Goal: Check status: Check status

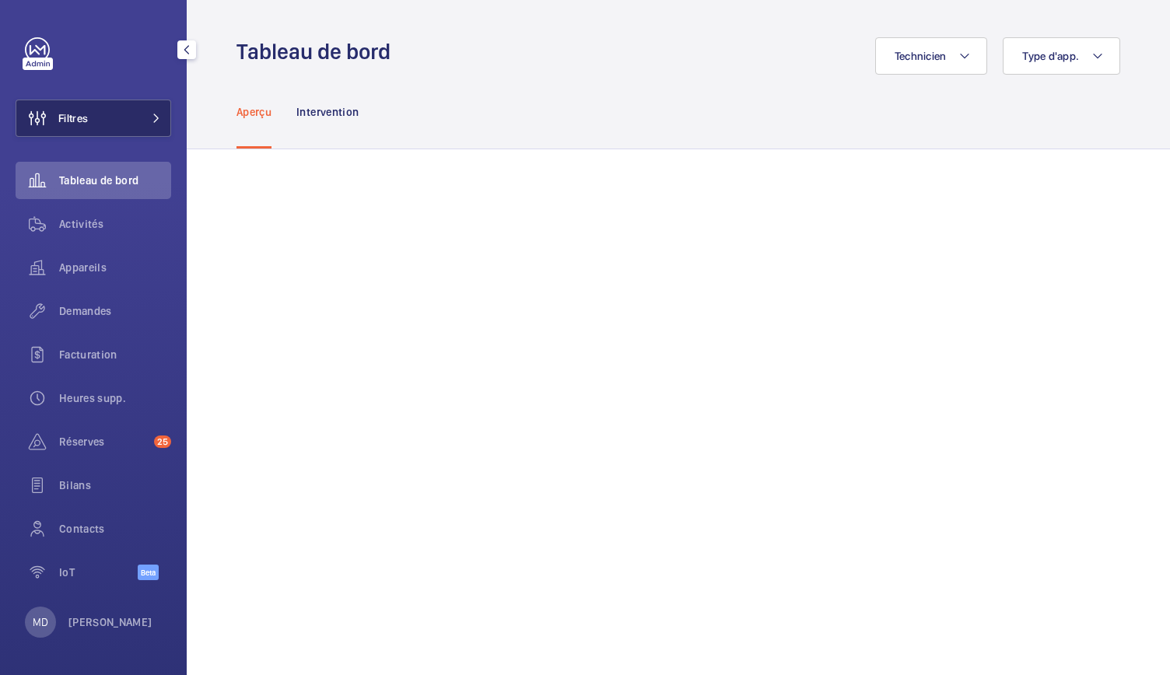
click at [128, 125] on button "Filtres" at bounding box center [94, 118] width 156 height 37
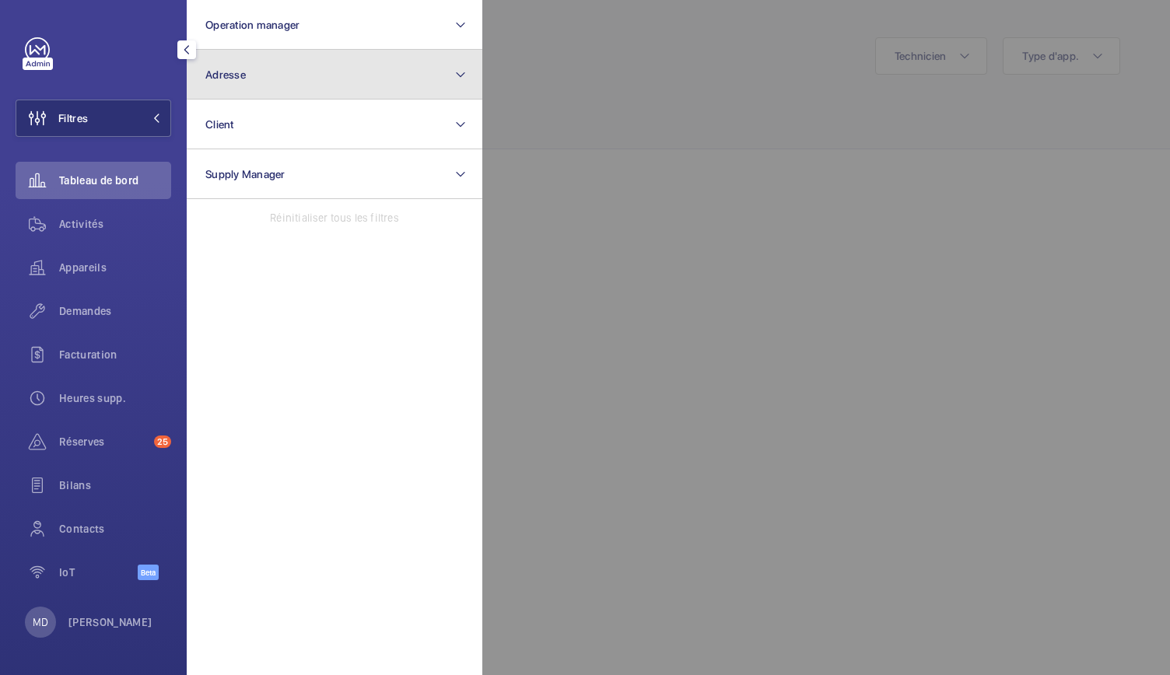
click at [277, 73] on button "Adresse" at bounding box center [335, 75] width 296 height 50
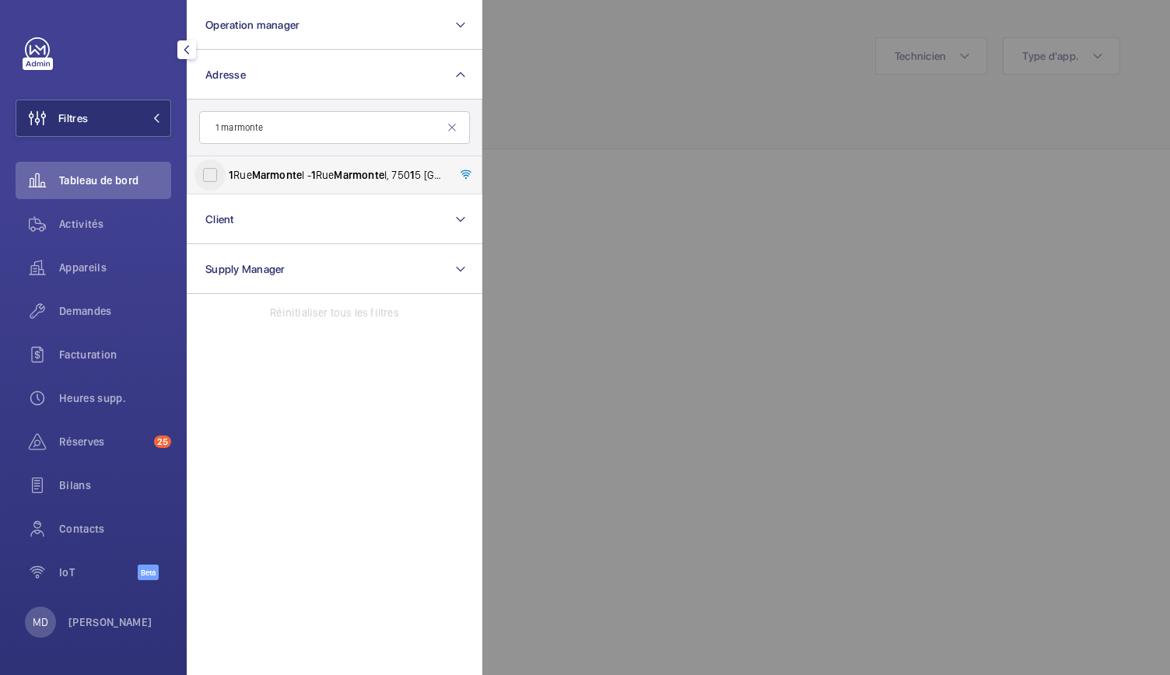
type input "1 marmonte"
click at [215, 187] on input "1 Rue Marmonte l - 1 Rue Marmonte l, 750 1 5 PARIS, PARIS 750 1 5" at bounding box center [209, 174] width 31 height 31
checkbox input "true"
click at [559, 141] on div at bounding box center [1067, 337] width 1170 height 675
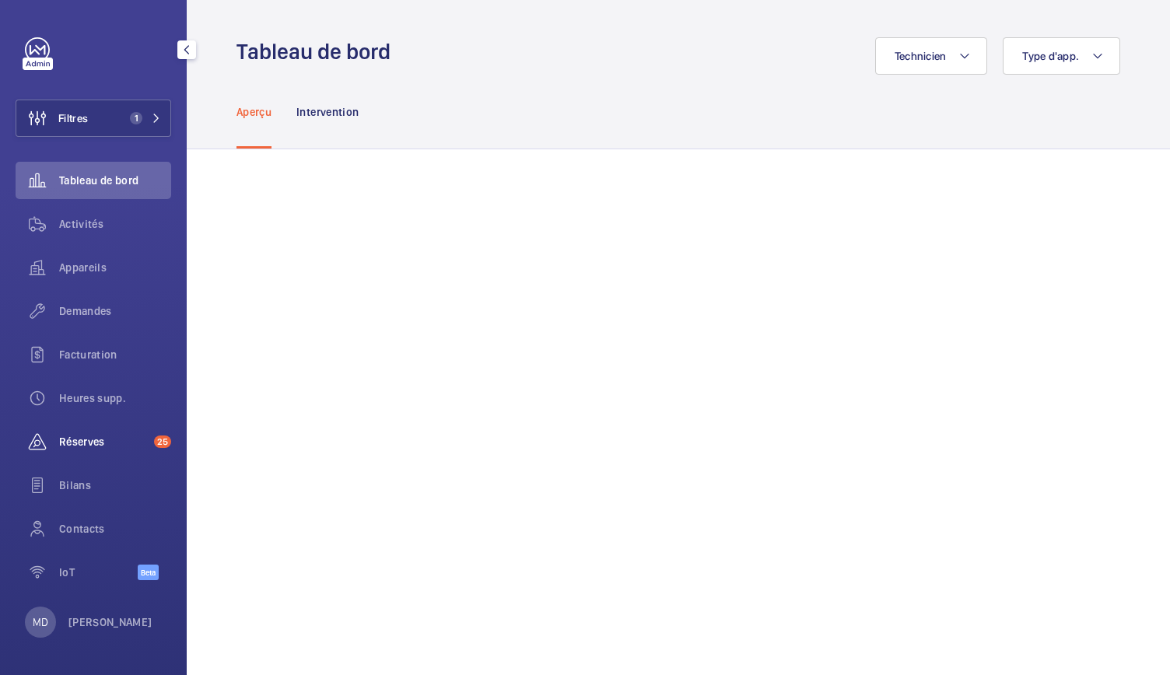
click at [96, 434] on span "Réserves" at bounding box center [103, 442] width 89 height 16
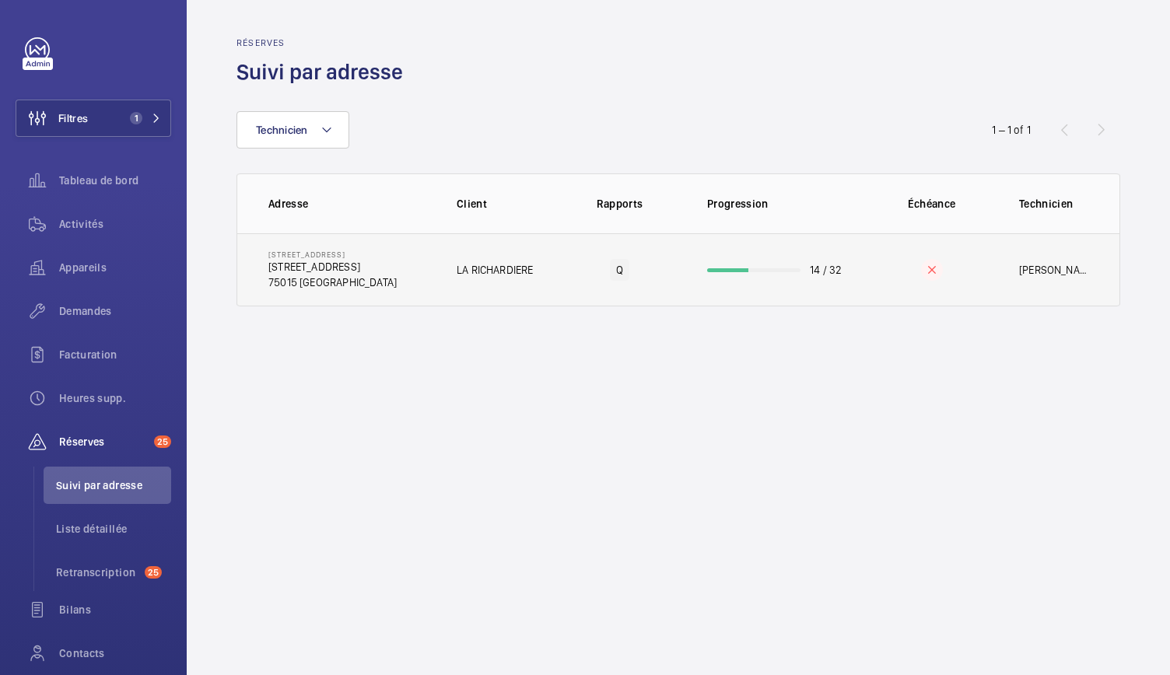
click at [501, 260] on td "LA RICHARDIERE" at bounding box center [494, 269] width 125 height 73
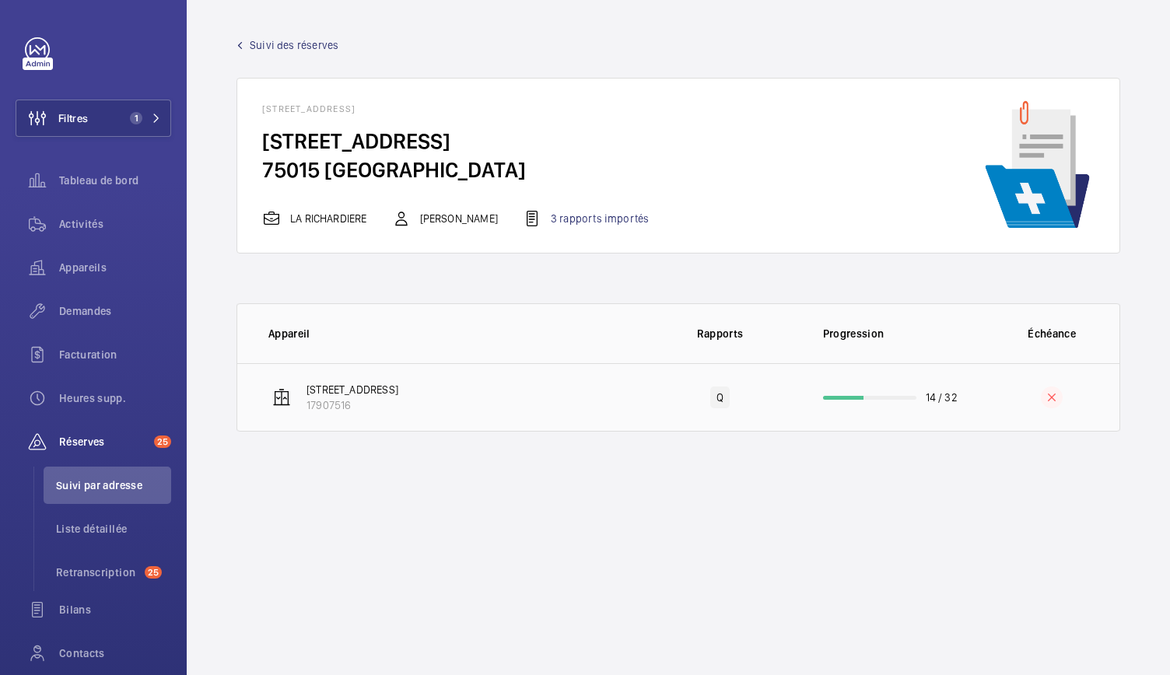
click at [907, 396] on wm-front-progress-bar at bounding box center [869, 398] width 93 height 4
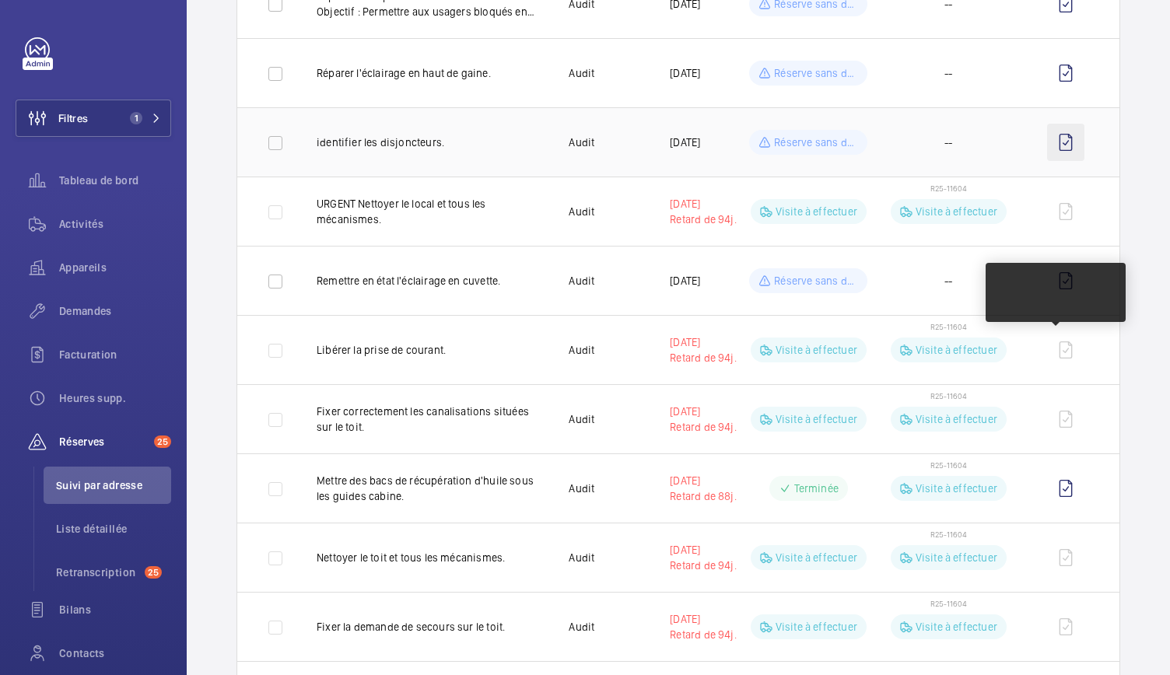
scroll to position [415, 0]
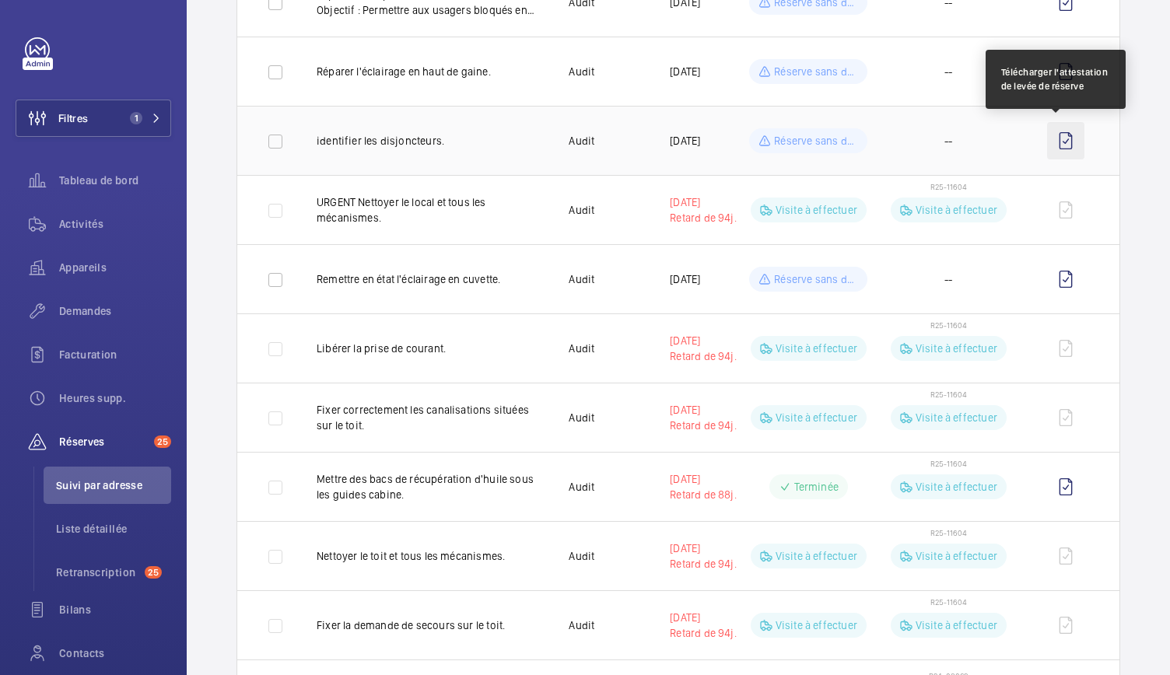
click at [1049, 147] on wm-front-icon-button at bounding box center [1065, 140] width 37 height 37
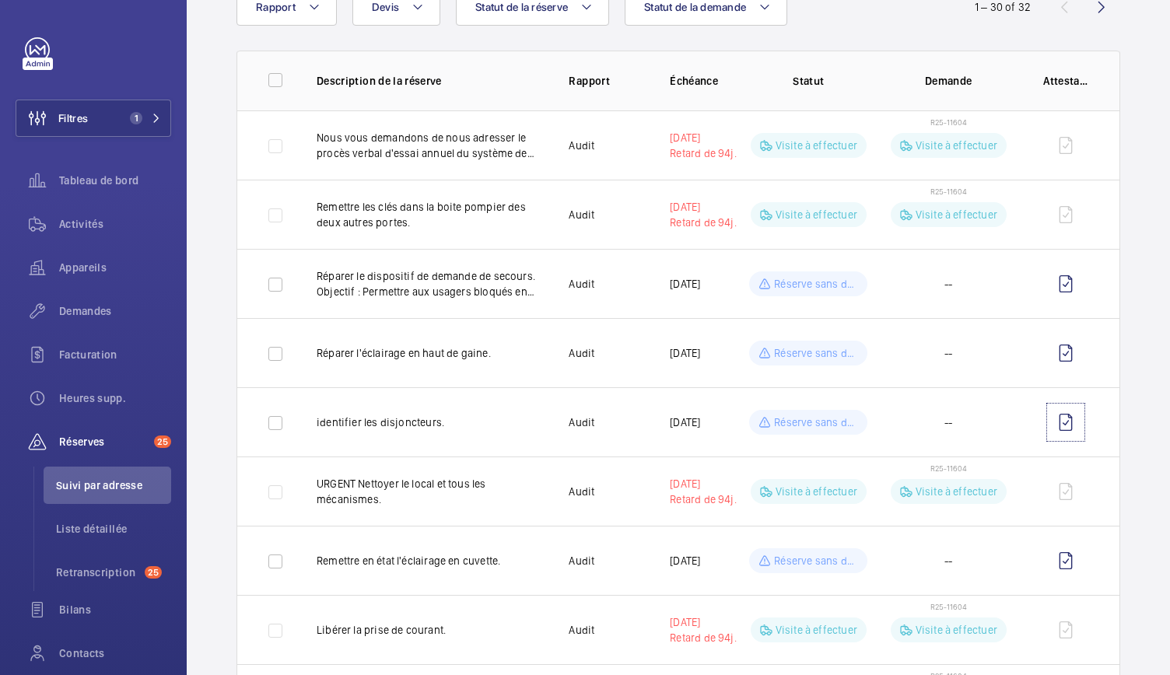
scroll to position [0, 0]
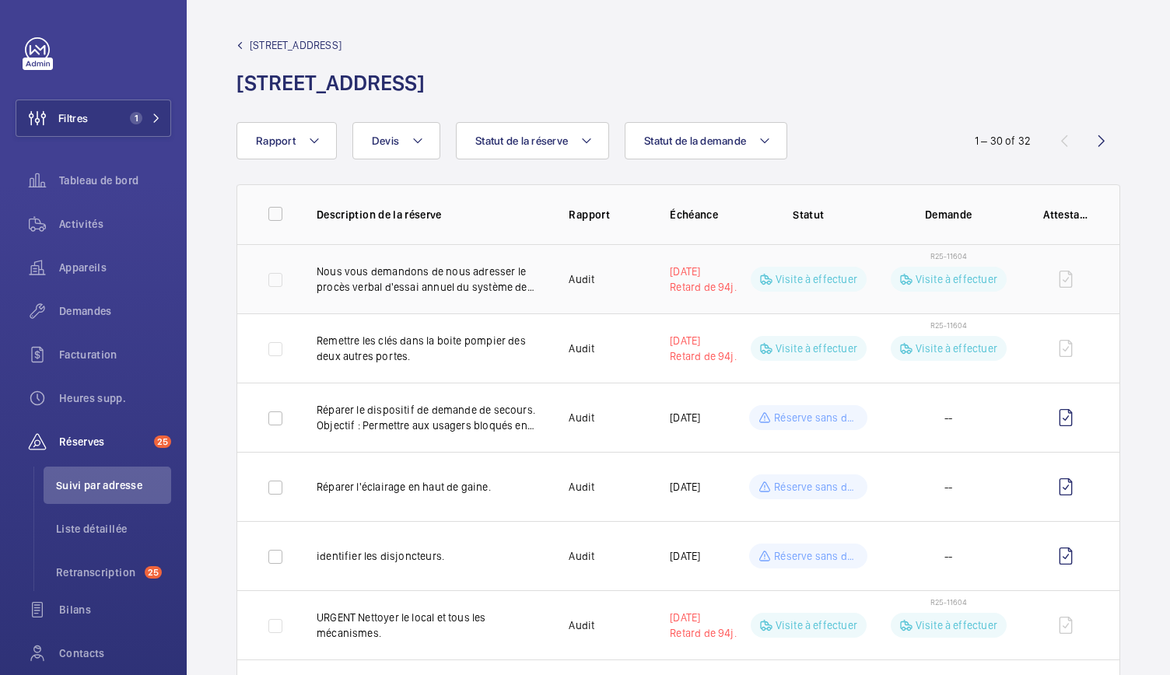
click at [422, 284] on p "Nous vous demandons de nous adresser le procès verbal d'essai annuel du système…" at bounding box center [430, 279] width 227 height 31
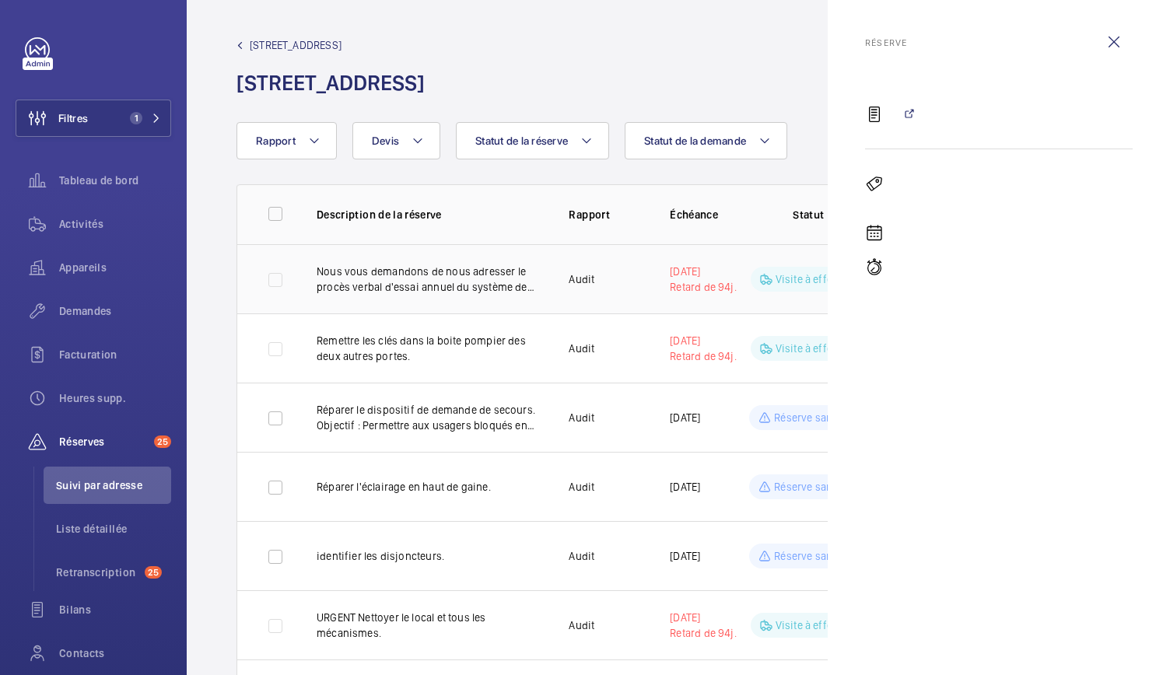
click at [426, 272] on p "Nous vous demandons de nous adresser le procès verbal d'essai annuel du système…" at bounding box center [430, 279] width 227 height 31
click at [524, 89] on div "1 Rue Marmontel - 1 Rue Marmontel, 75015 PARIS 1 rue Marmontel" at bounding box center [679, 67] width 884 height 60
click at [1107, 43] on wm-front-icon-button at bounding box center [1113, 41] width 37 height 37
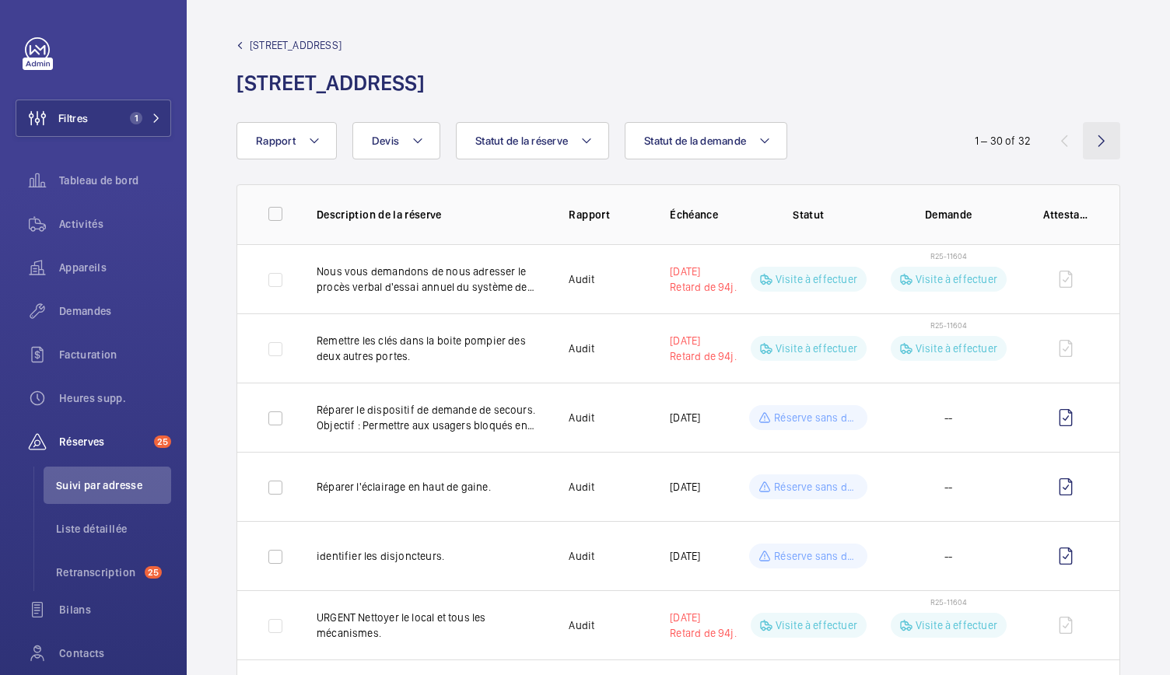
click at [1083, 149] on wm-front-icon-button at bounding box center [1101, 140] width 37 height 37
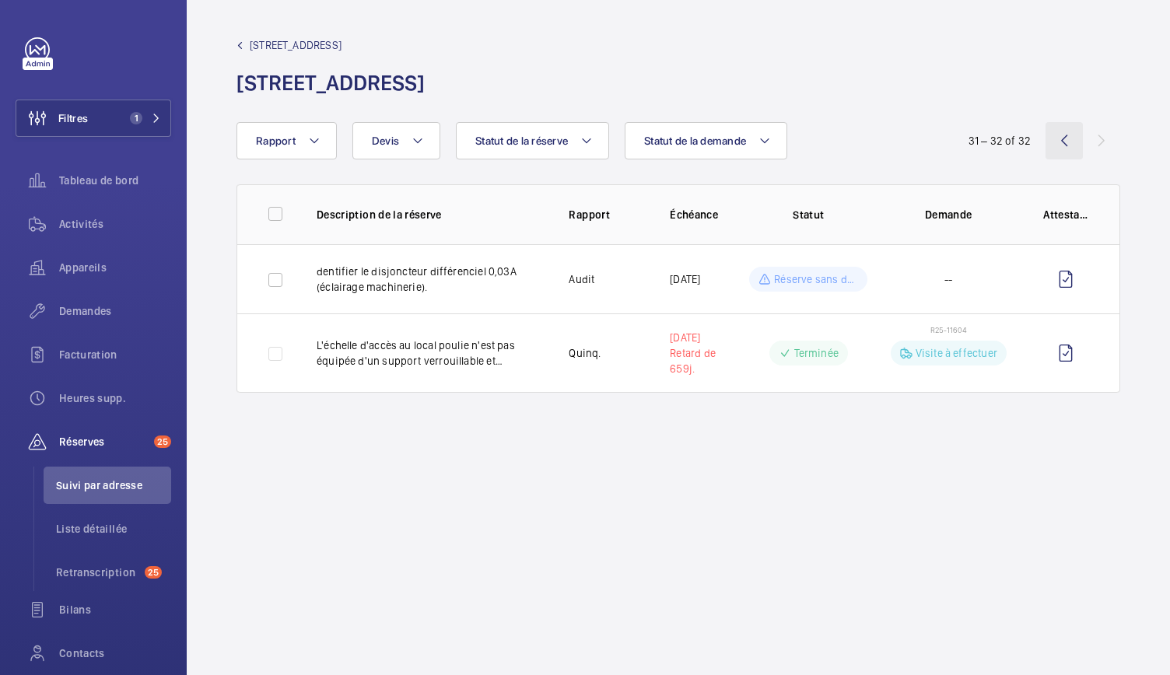
click at [1060, 139] on wm-front-icon-button at bounding box center [1064, 140] width 37 height 37
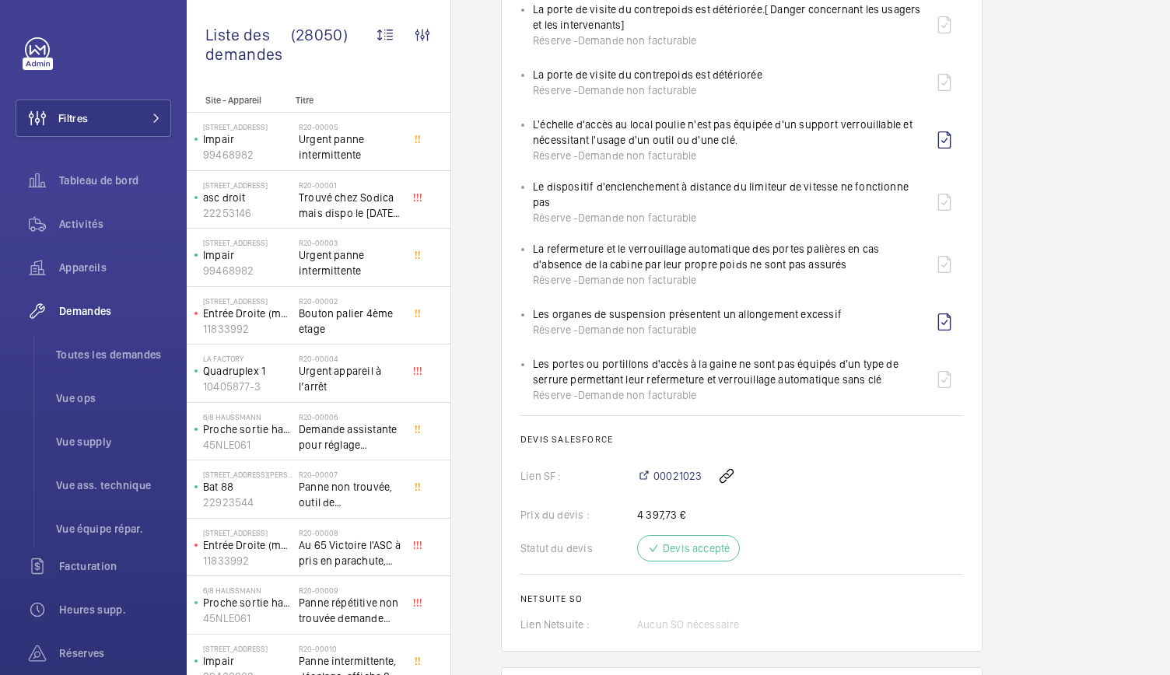
scroll to position [1165, 0]
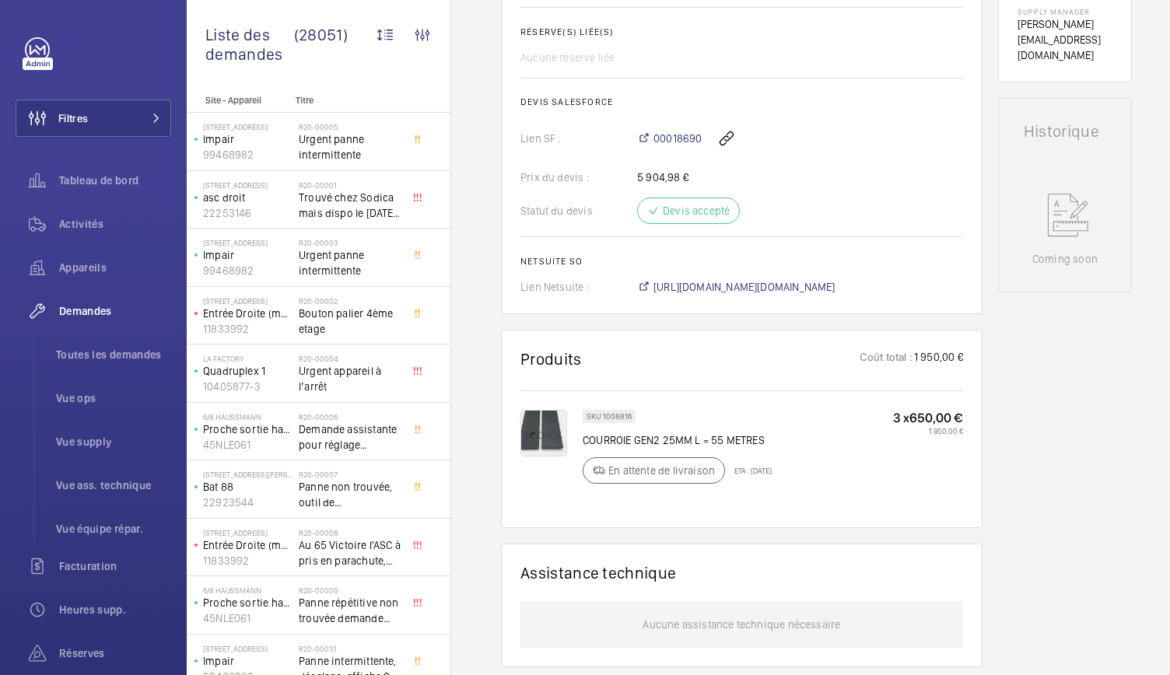
scroll to position [635, 0]
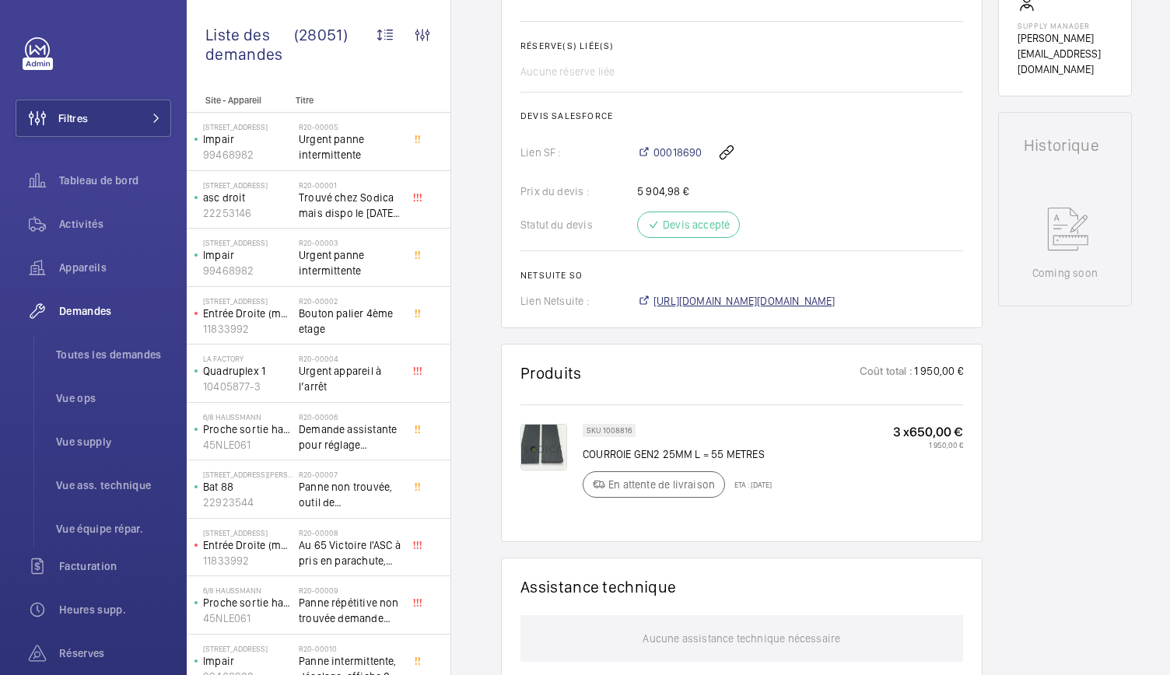
click at [762, 309] on span "[URL][DOMAIN_NAME][DOMAIN_NAME]" at bounding box center [745, 301] width 182 height 16
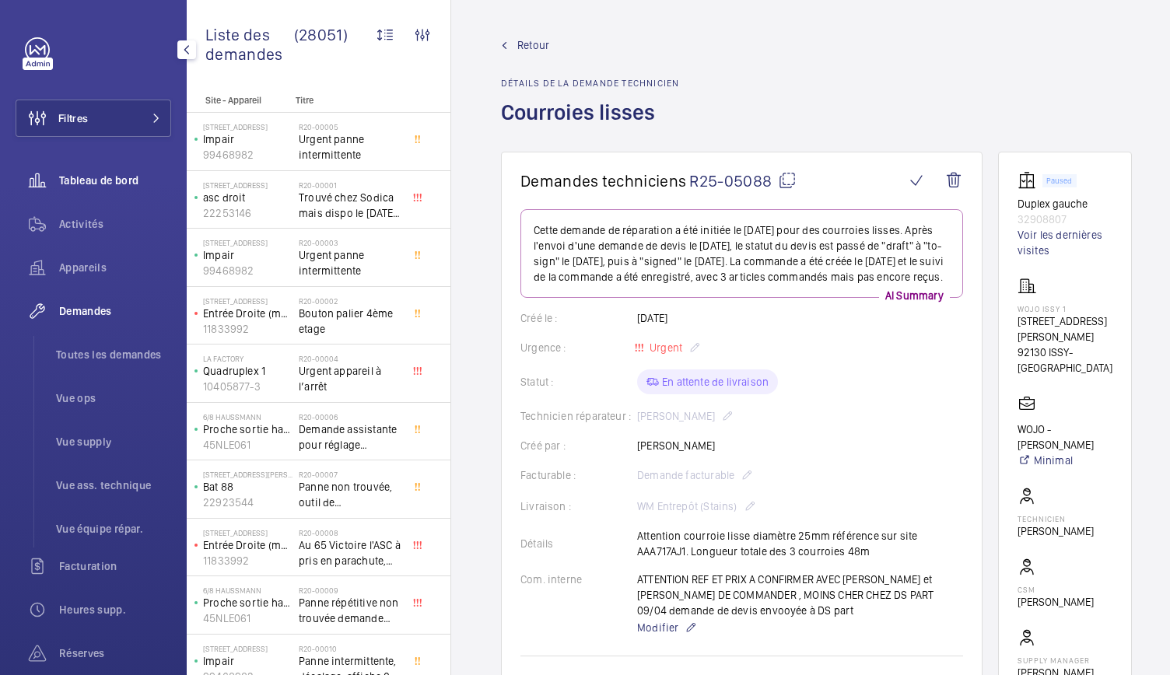
click at [110, 181] on span "Tableau de bord" at bounding box center [115, 181] width 112 height 16
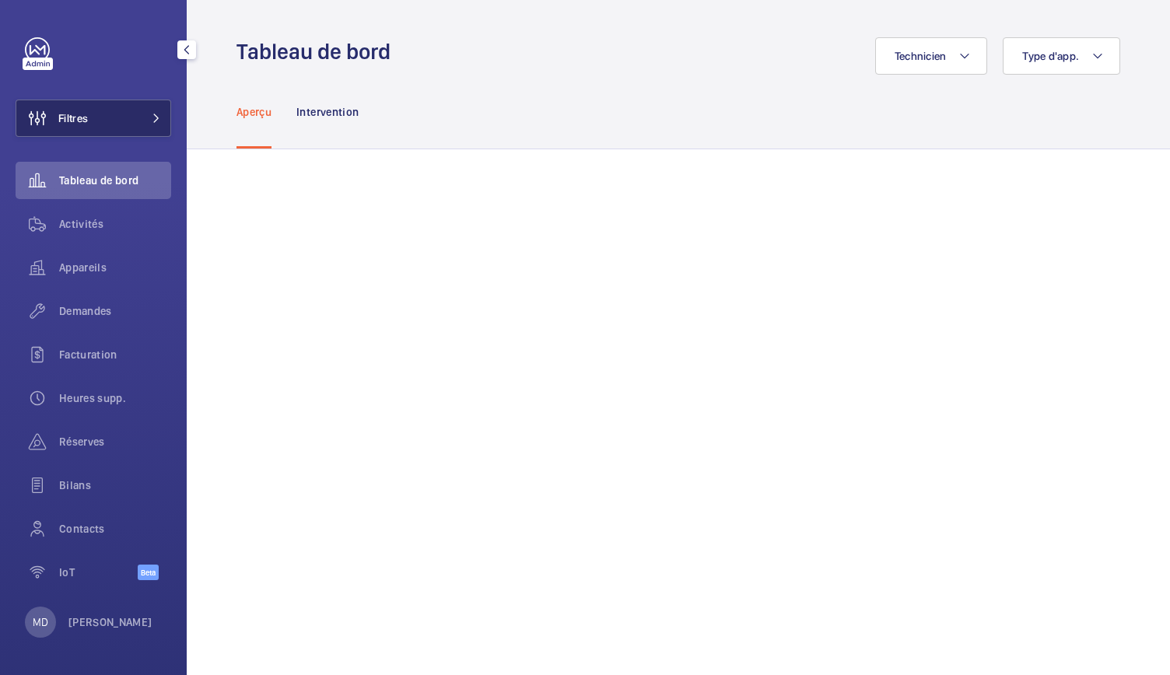
click at [145, 128] on button "Filtres" at bounding box center [94, 118] width 156 height 37
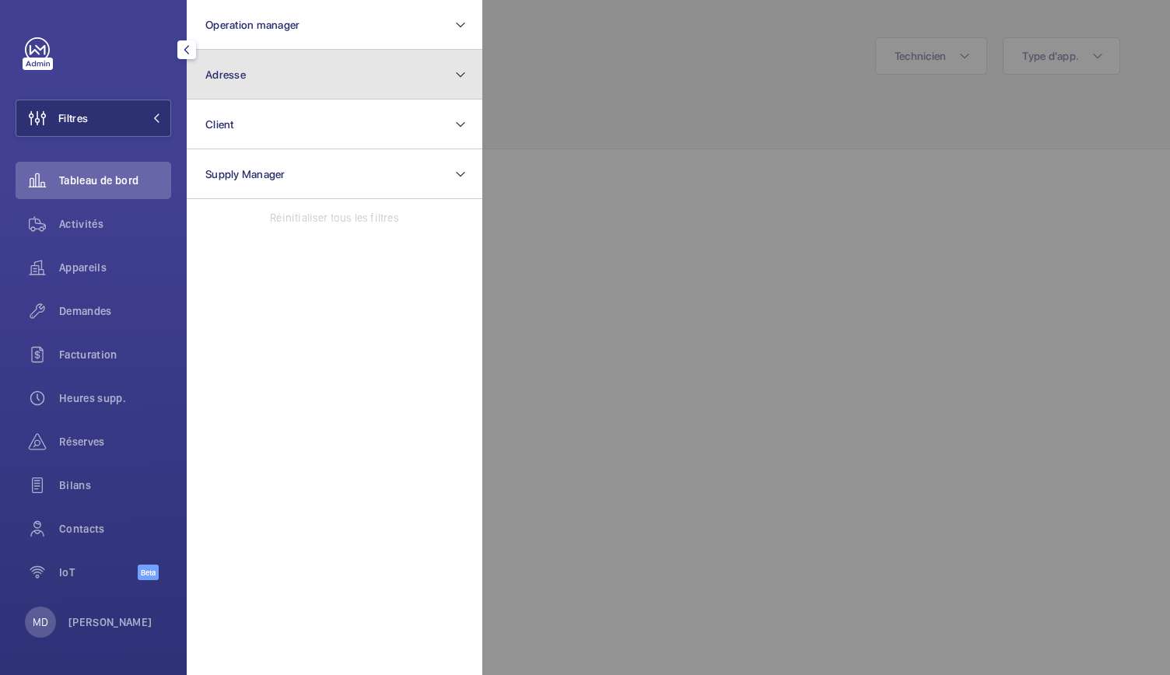
click at [227, 80] on span "Adresse" at bounding box center [225, 74] width 40 height 12
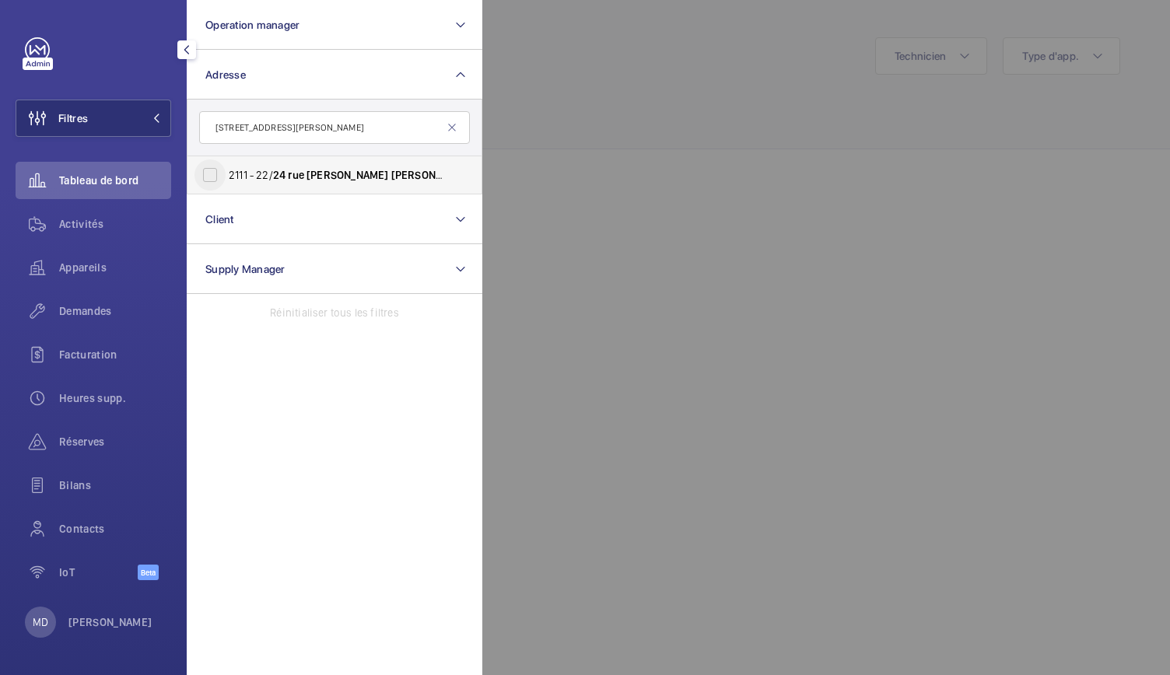
type input "[STREET_ADDRESS][PERSON_NAME]"
click at [213, 173] on input "[STREET_ADDRESS][PERSON_NAME]" at bounding box center [209, 174] width 31 height 31
checkbox input "true"
click at [583, 142] on div at bounding box center [1067, 337] width 1170 height 675
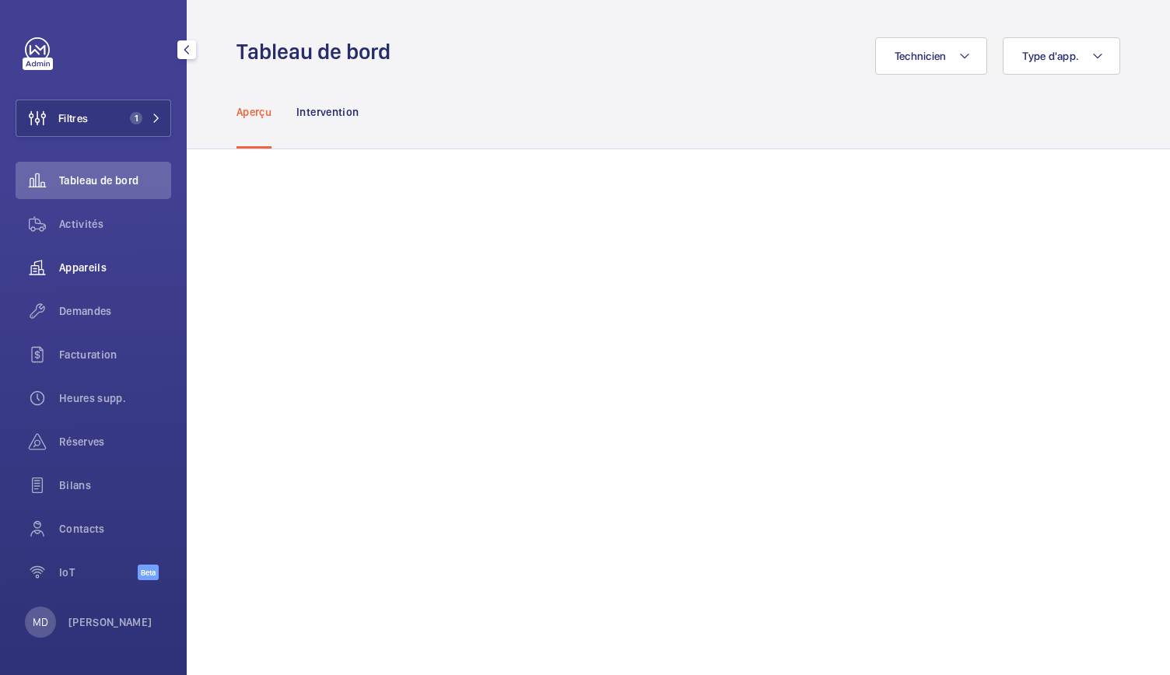
click at [81, 268] on span "Appareils" at bounding box center [115, 268] width 112 height 16
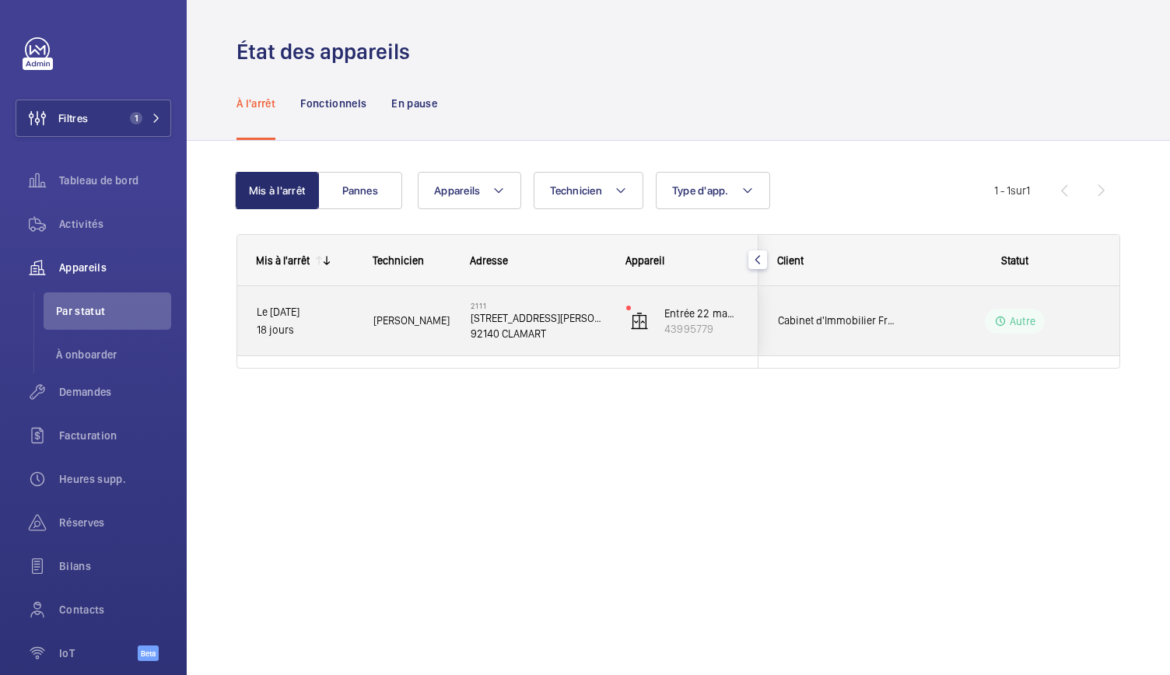
click at [505, 333] on p "92140 CLAMART" at bounding box center [538, 334] width 135 height 16
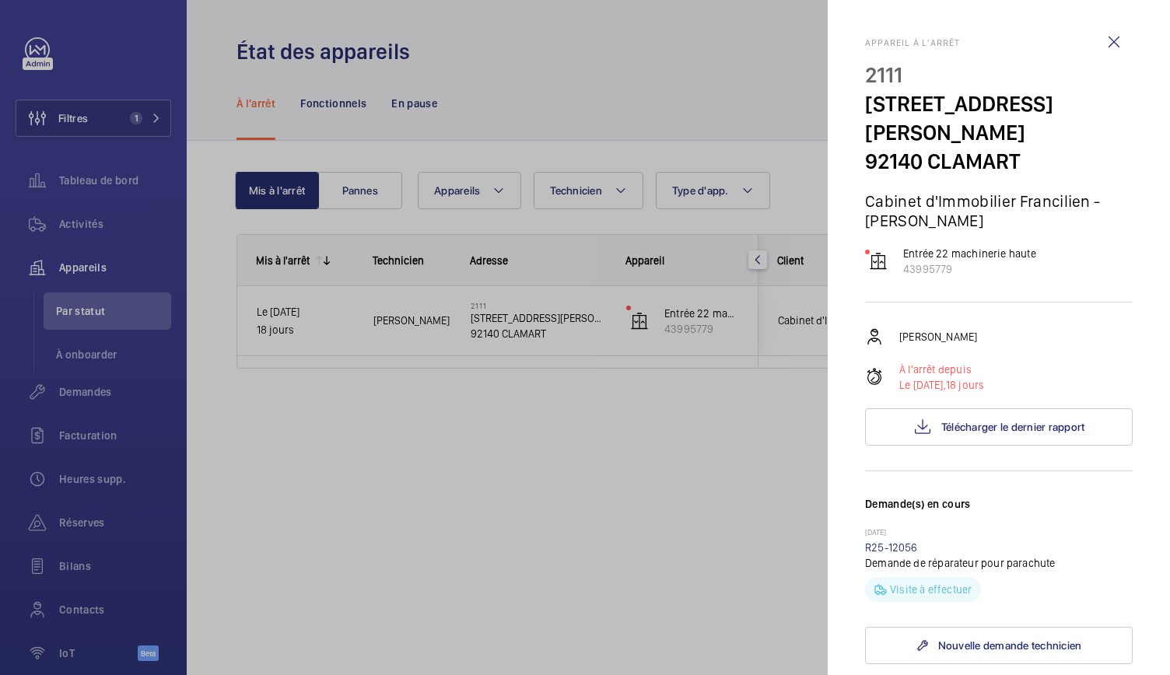
drag, startPoint x: 869, startPoint y: 106, endPoint x: 996, endPoint y: 138, distance: 130.8
click at [996, 138] on p "[STREET_ADDRESS][PERSON_NAME]" at bounding box center [999, 118] width 268 height 58
copy p "[STREET_ADDRESS][PERSON_NAME]"
click at [721, 449] on div at bounding box center [585, 337] width 1170 height 675
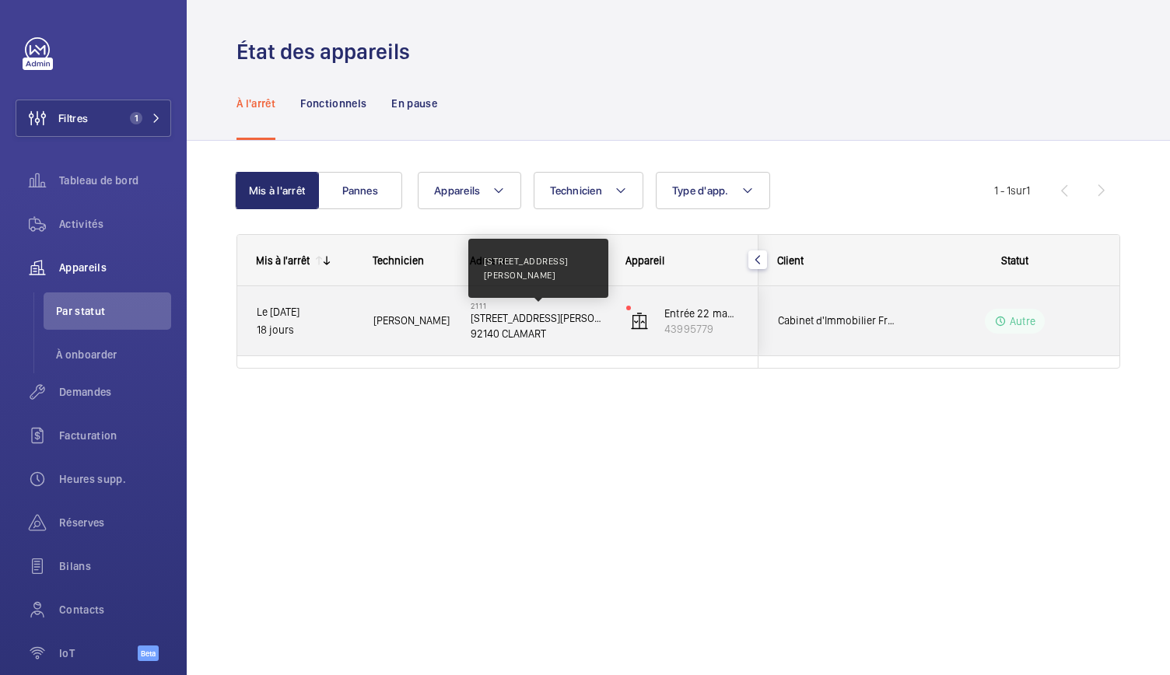
click at [554, 322] on p "[STREET_ADDRESS][PERSON_NAME]" at bounding box center [538, 318] width 135 height 16
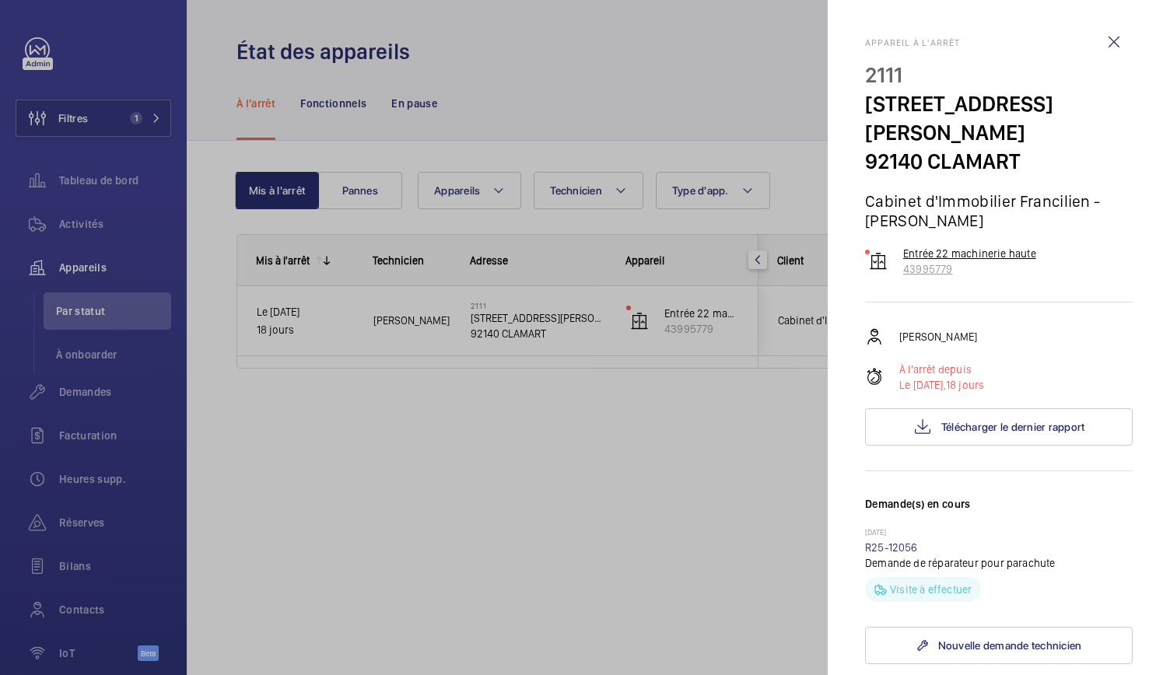
drag, startPoint x: 1072, startPoint y: 254, endPoint x: 913, endPoint y: 270, distance: 160.2
click at [913, 270] on div "Entrée 22 machinerie haute 43995779" at bounding box center [999, 261] width 268 height 31
click at [940, 261] on p "43995779" at bounding box center [969, 269] width 133 height 16
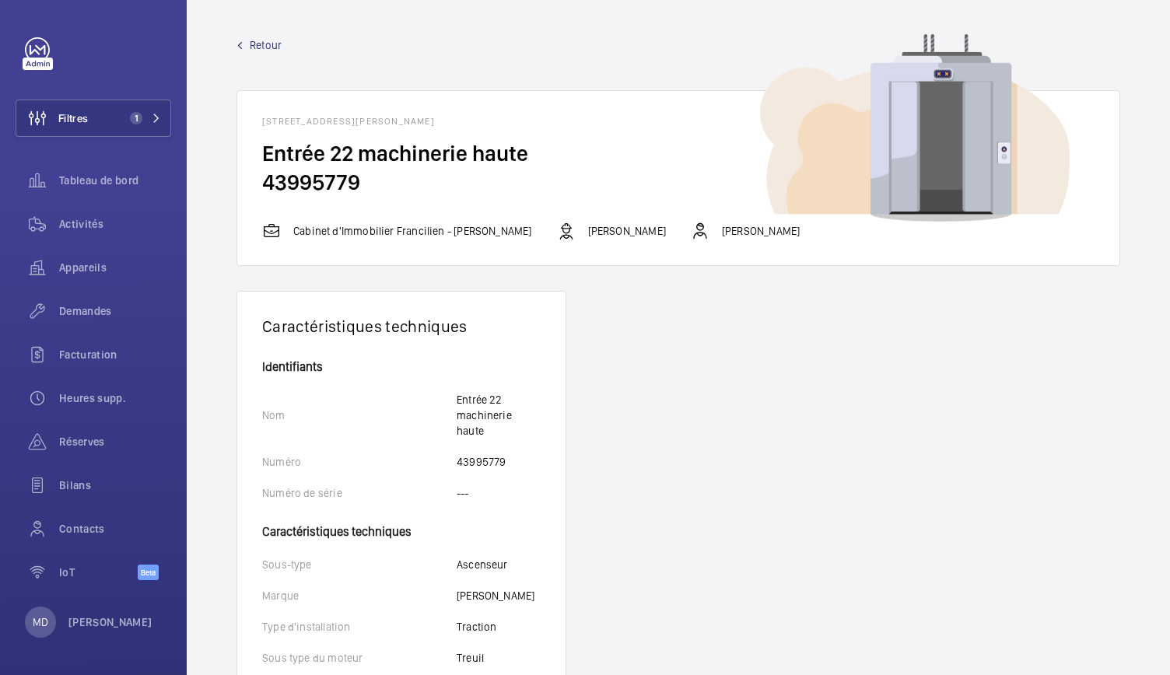
drag, startPoint x: 377, startPoint y: 187, endPoint x: 247, endPoint y: 160, distance: 132.6
click at [247, 160] on wm-front-card-body "Entrée 22 machinerie haute 43995779" at bounding box center [678, 180] width 882 height 82
copy wm-front-card-body "Entrée 22 machinerie haute 43995779"
click at [106, 117] on button "Filtres 1" at bounding box center [94, 118] width 156 height 37
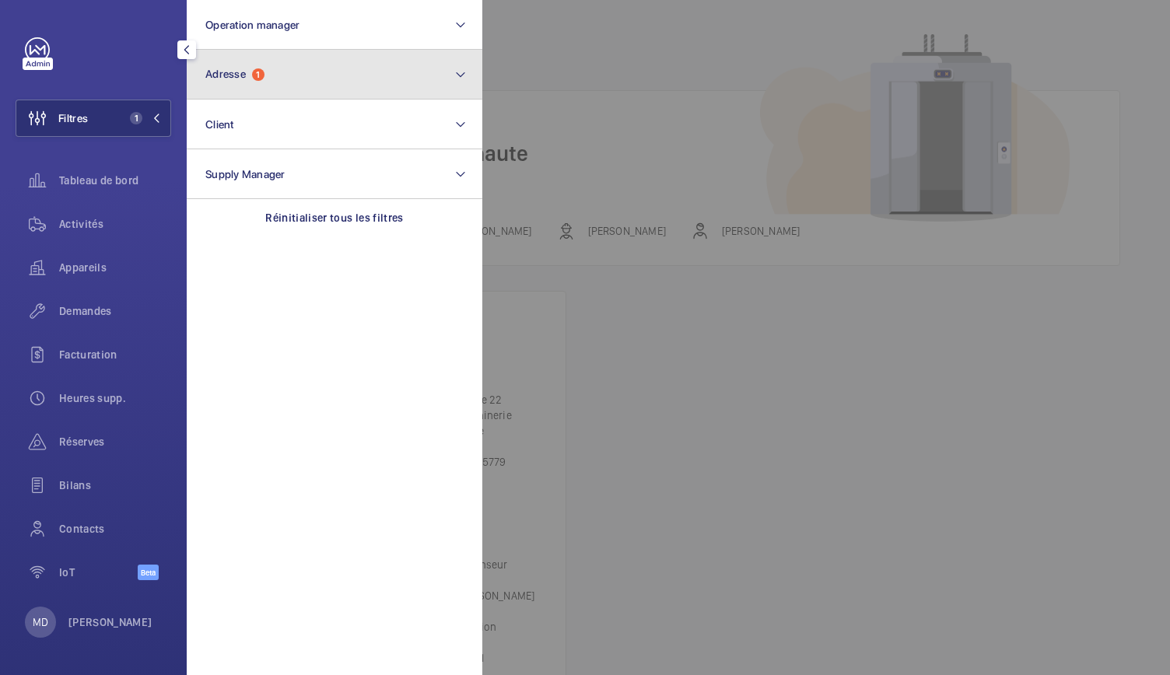
click at [293, 71] on button "Adresse 1" at bounding box center [335, 75] width 296 height 50
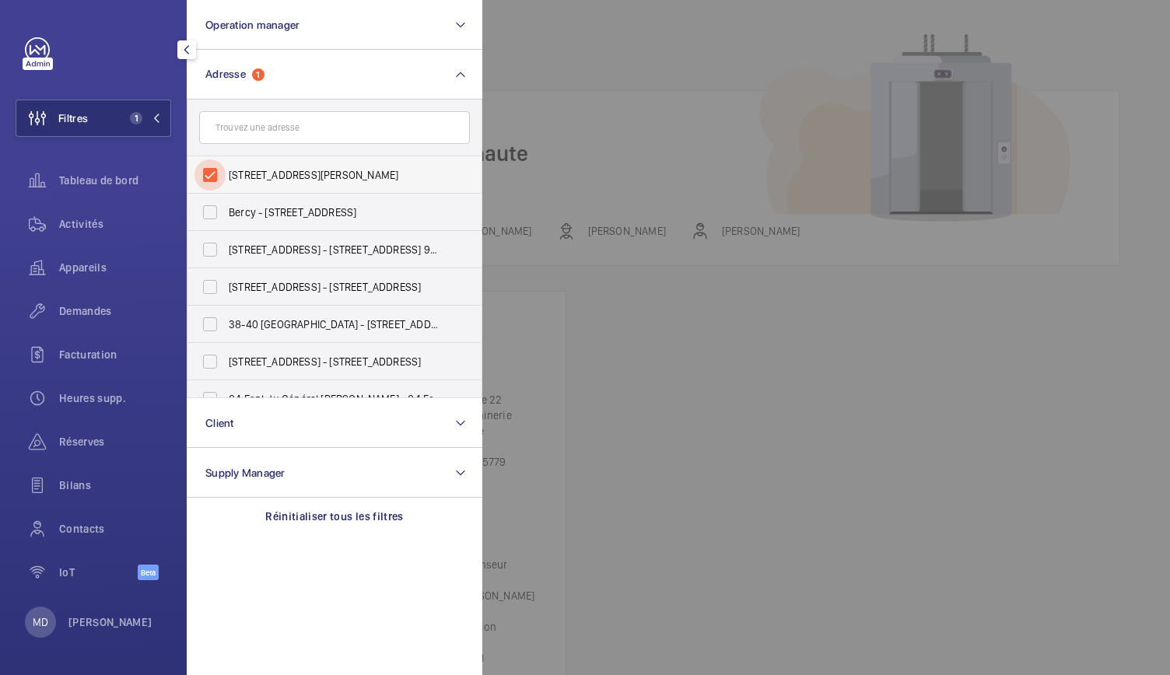
click at [207, 163] on input "[STREET_ADDRESS][PERSON_NAME]" at bounding box center [209, 174] width 31 height 31
click at [194, 159] on input "[STREET_ADDRESS][PERSON_NAME]" at bounding box center [209, 174] width 31 height 31
click at [209, 170] on input "[STREET_ADDRESS][PERSON_NAME]" at bounding box center [209, 174] width 31 height 31
checkbox input "false"
click at [236, 145] on form at bounding box center [334, 128] width 294 height 57
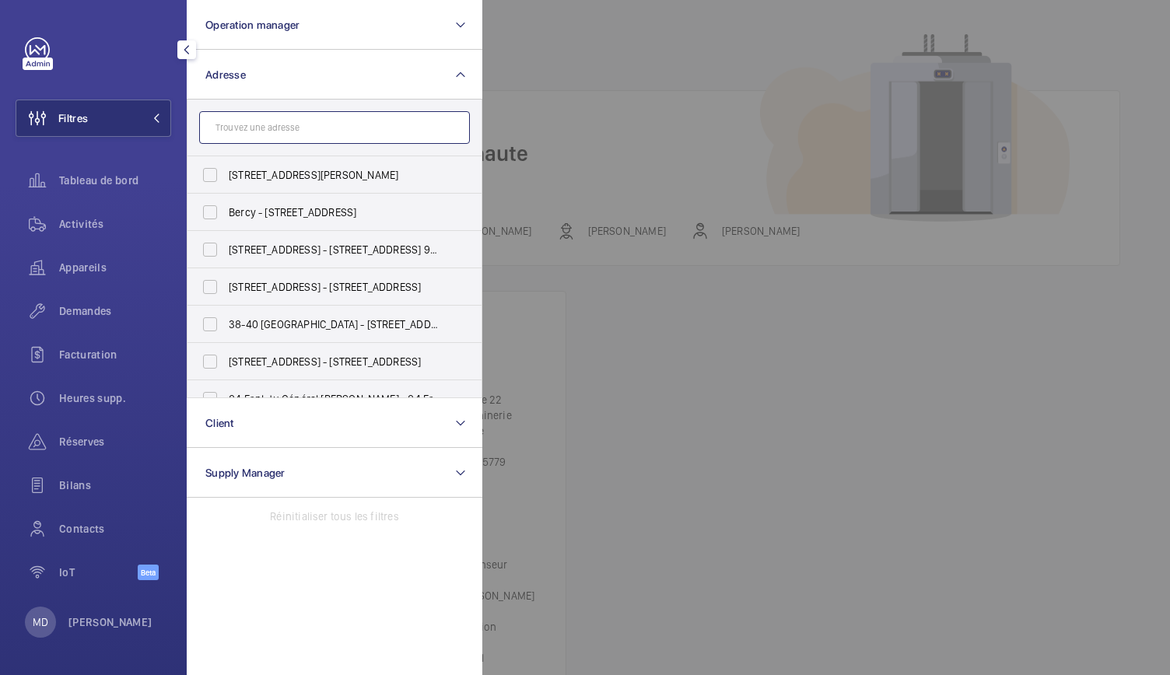
click at [237, 127] on input "text" at bounding box center [334, 127] width 271 height 33
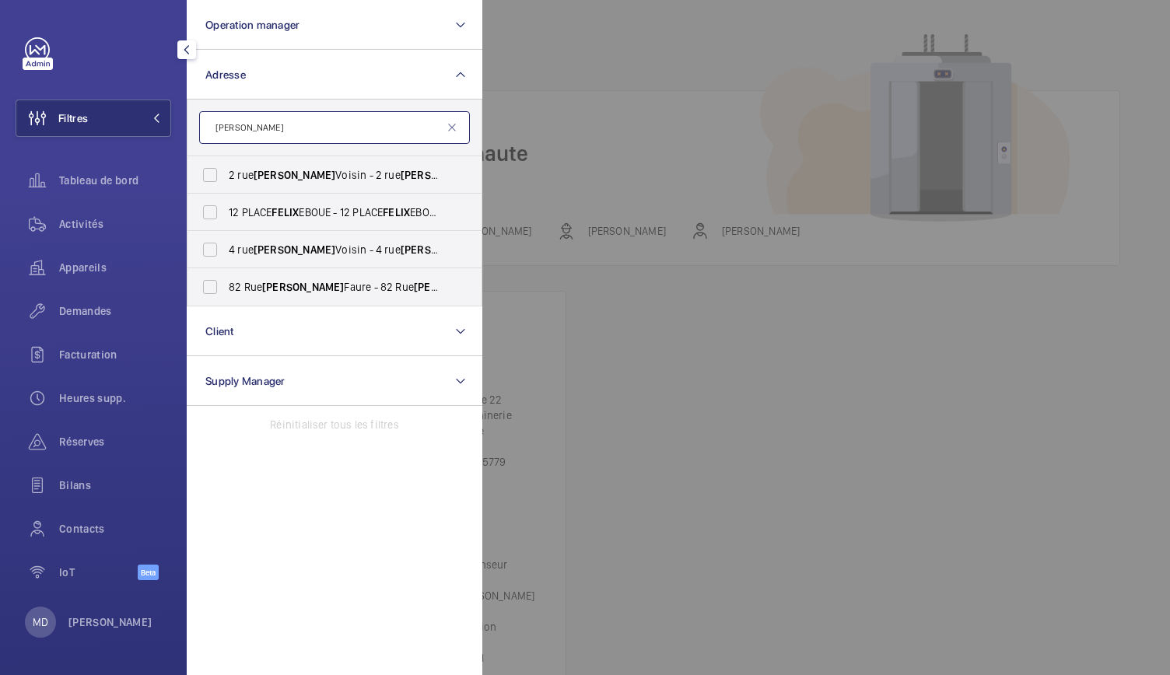
click at [214, 128] on input "[PERSON_NAME]" at bounding box center [334, 127] width 271 height 33
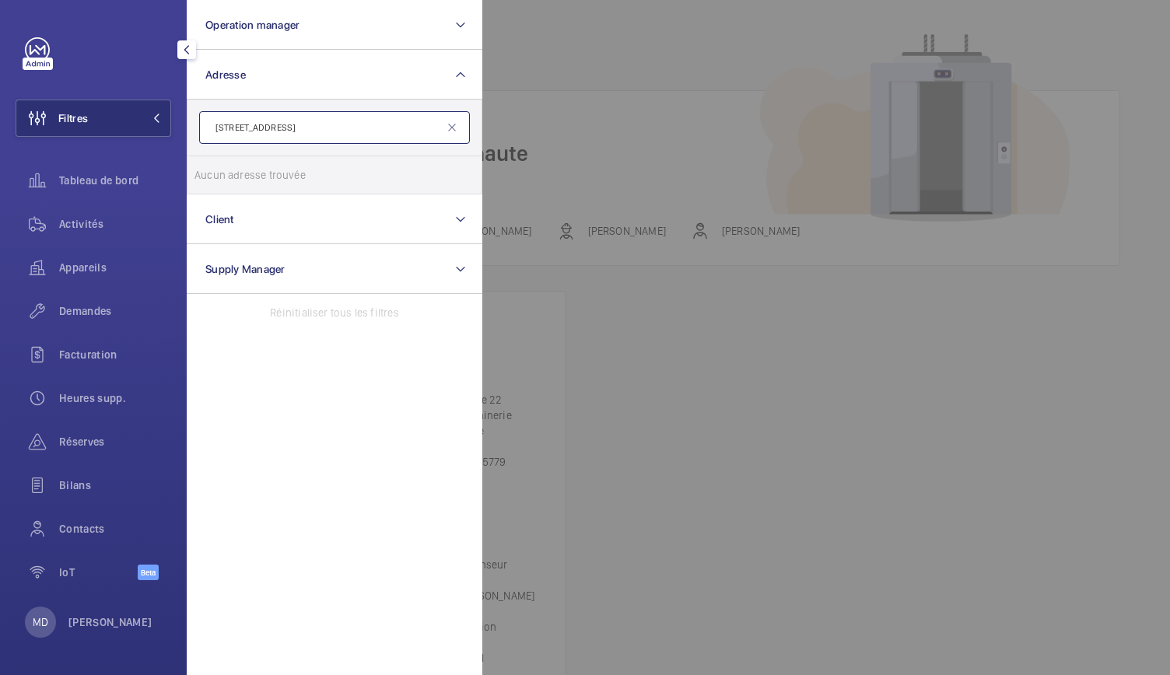
click at [273, 137] on input "[STREET_ADDRESS]" at bounding box center [334, 127] width 271 height 33
type input "[STREET_ADDRESS]"
click at [254, 177] on span "[STREET_ADDRESS] lix Voisin - [STREET_ADDRESS]" at bounding box center [336, 175] width 214 height 16
click at [226, 177] on input "[STREET_ADDRESS] lix Voisin - [STREET_ADDRESS]" at bounding box center [209, 174] width 31 height 31
checkbox input "true"
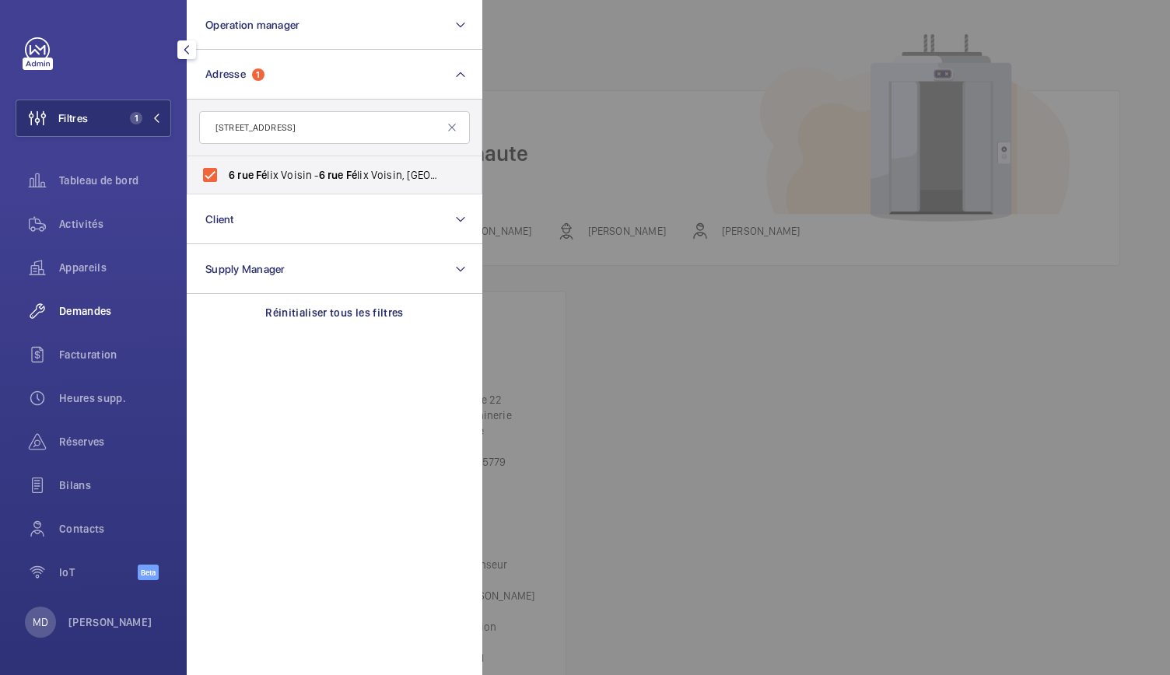
click at [74, 306] on span "Demandes" at bounding box center [115, 311] width 112 height 16
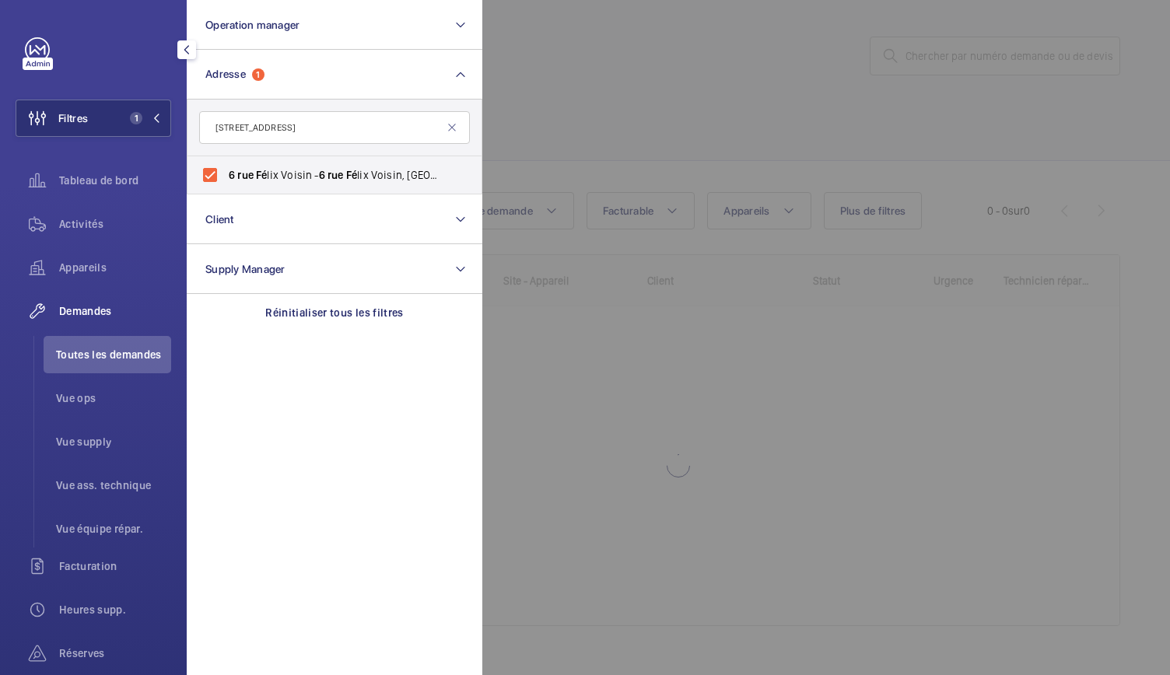
click at [613, 96] on div at bounding box center [1067, 337] width 1170 height 675
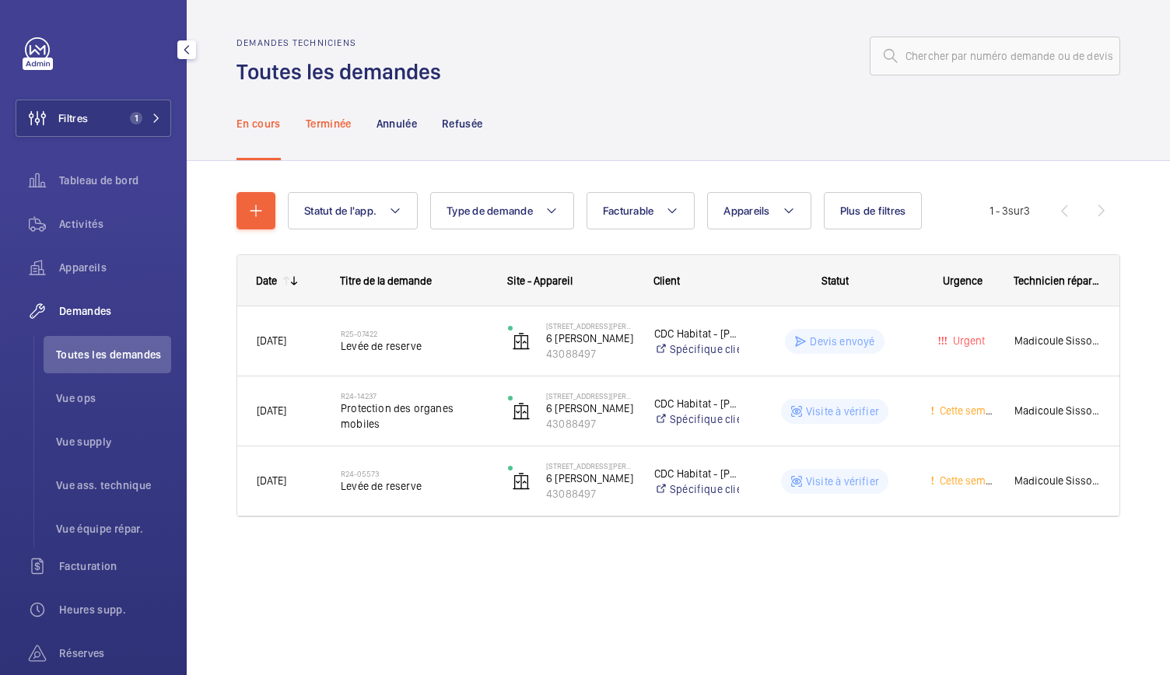
click at [331, 120] on p "Terminée" at bounding box center [329, 124] width 46 height 16
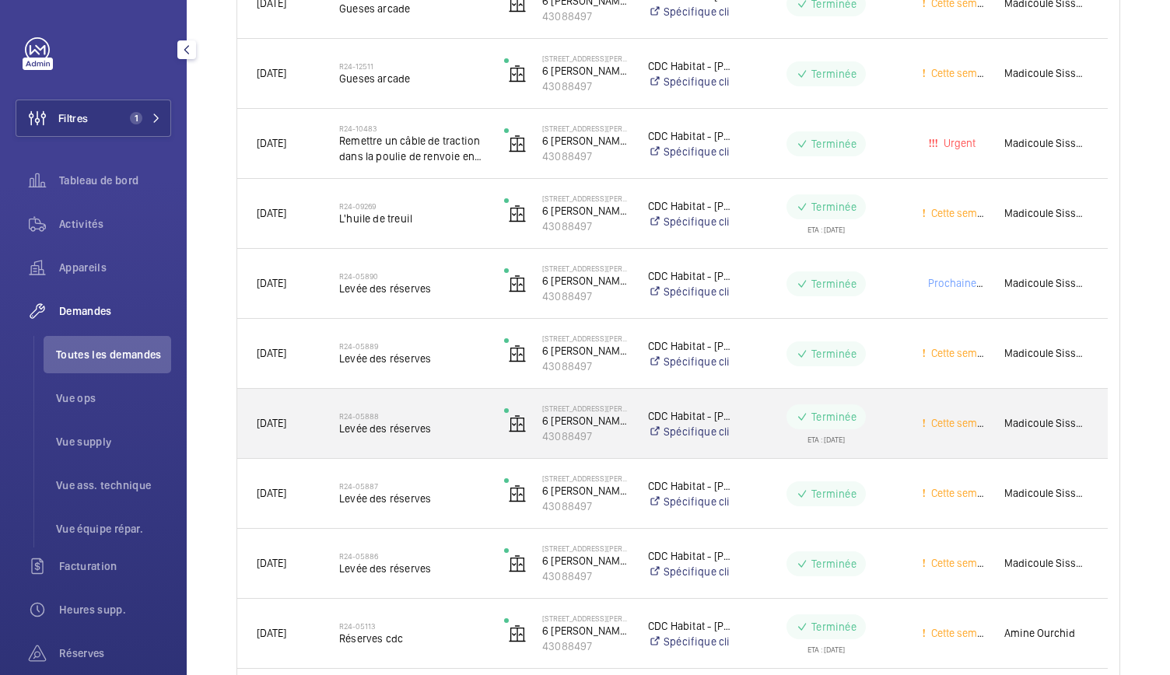
scroll to position [483, 0]
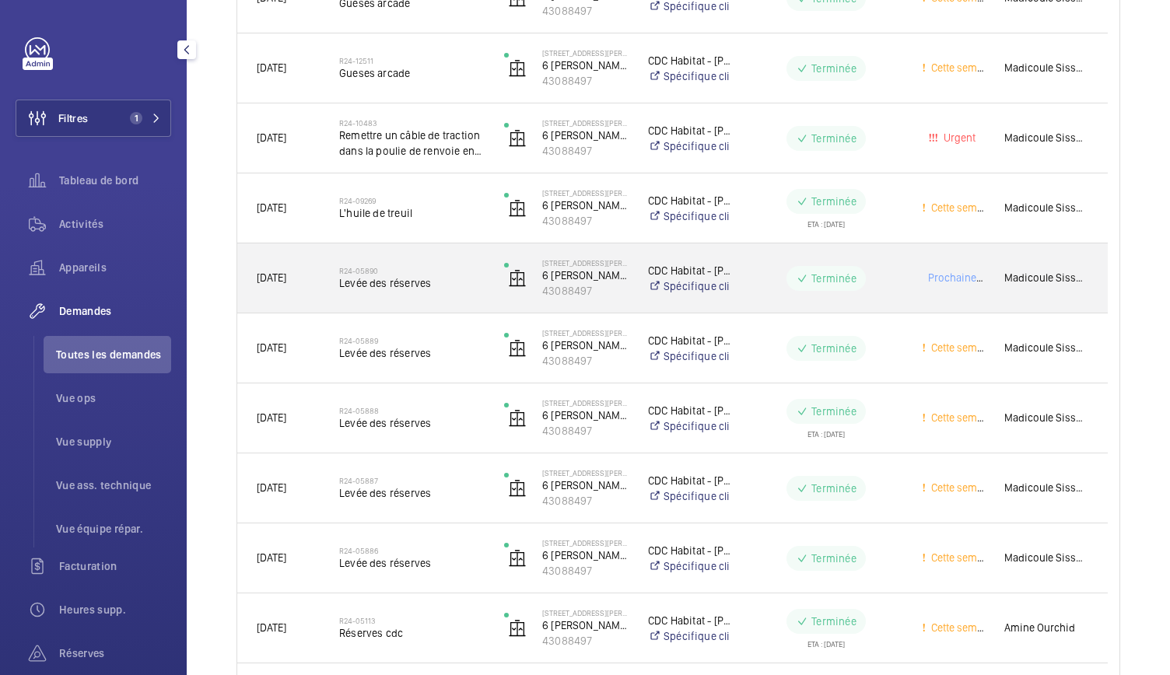
click at [401, 288] on span "Levée des réserves" at bounding box center [411, 283] width 145 height 16
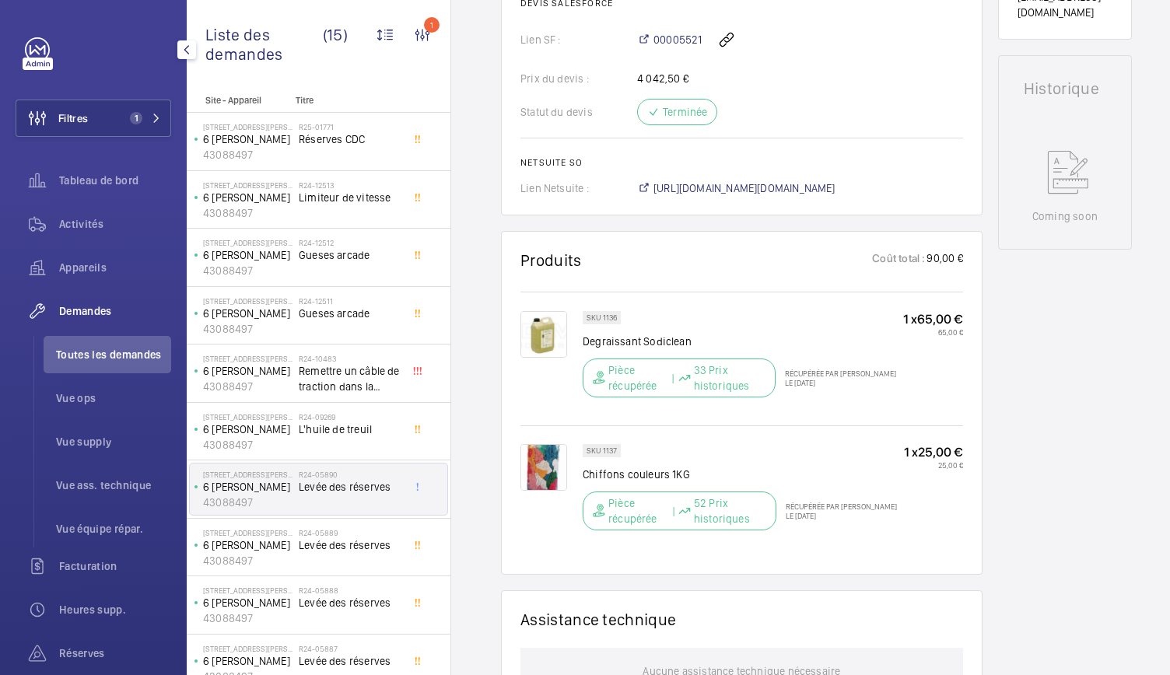
scroll to position [721, 0]
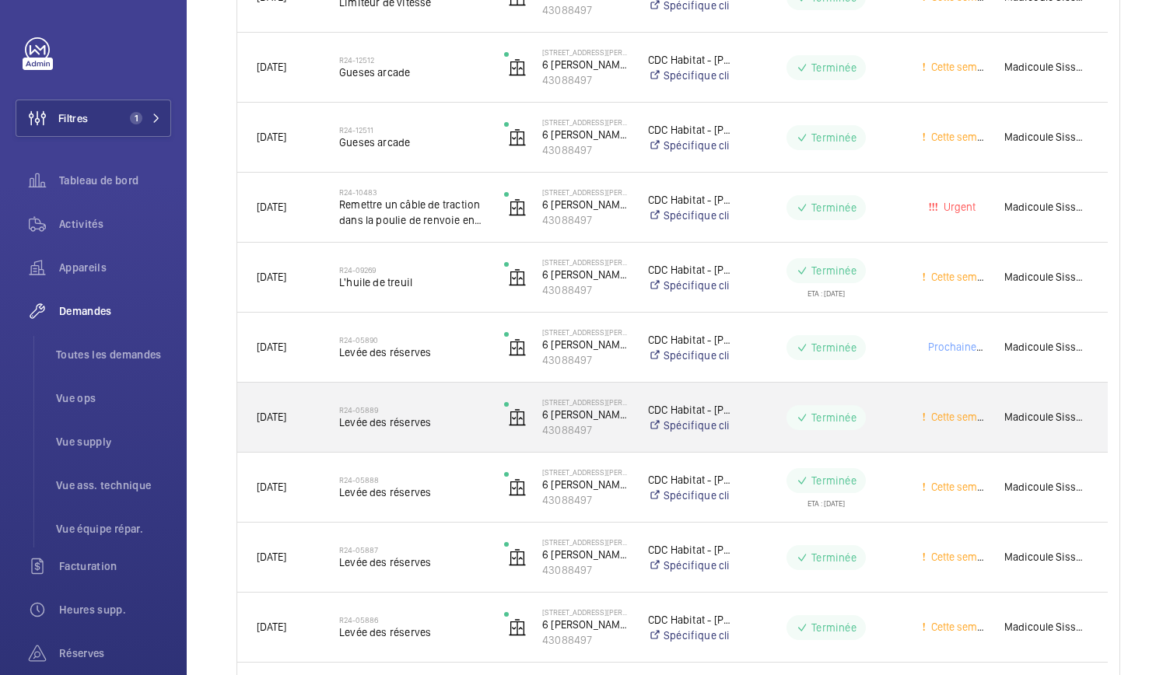
scroll to position [417, 0]
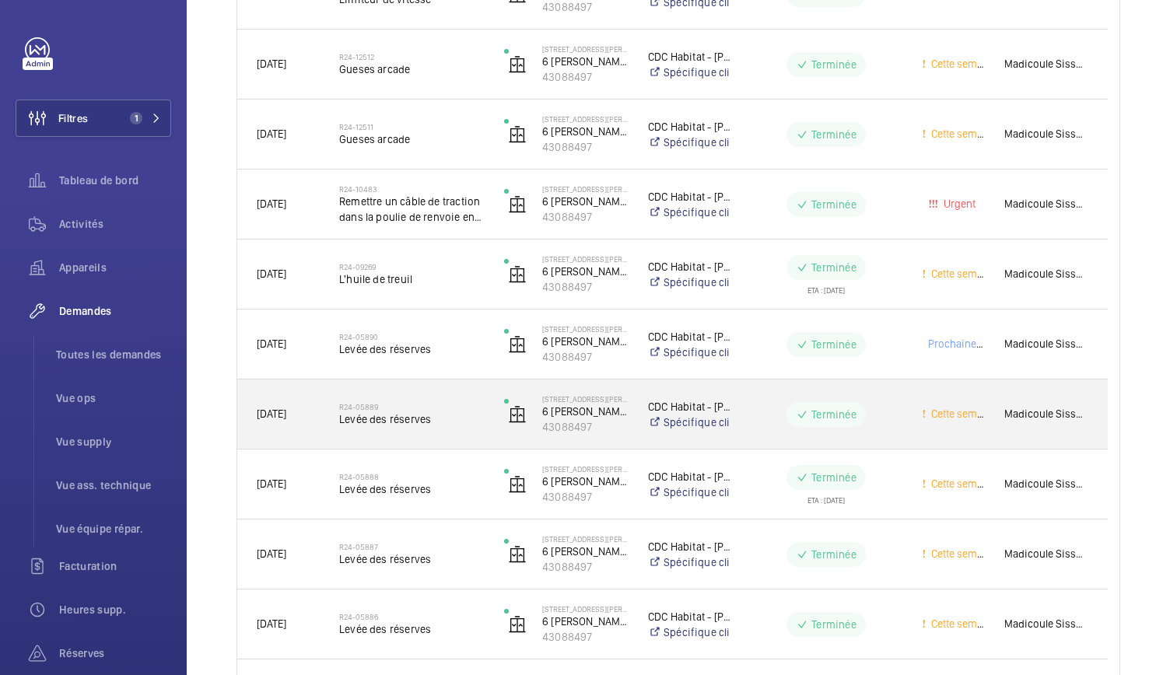
click at [368, 422] on span "Levée des réserves" at bounding box center [411, 420] width 145 height 16
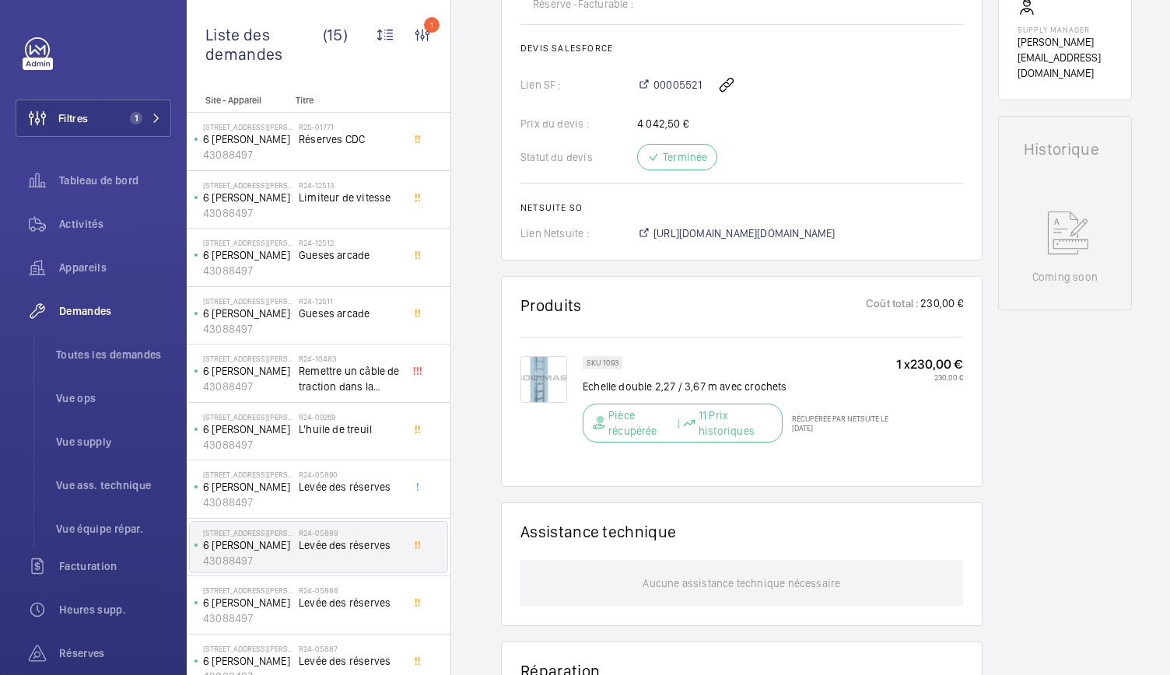
scroll to position [669, 0]
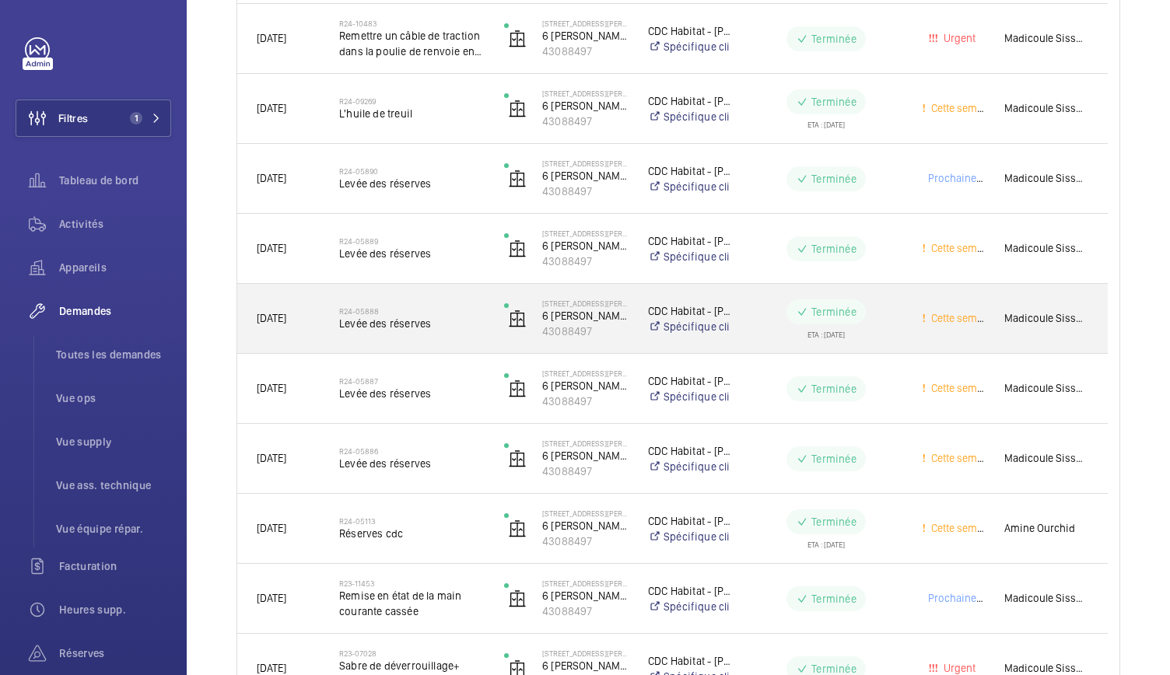
scroll to position [586, 0]
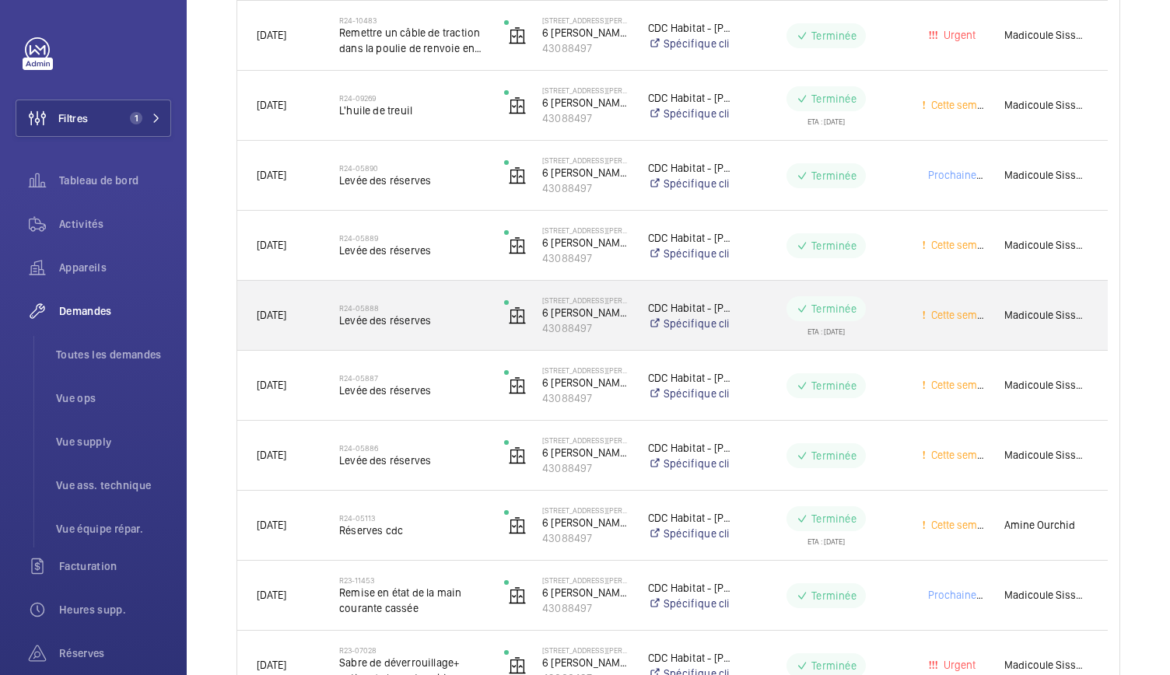
click at [405, 321] on span "Levée des réserves" at bounding box center [411, 321] width 145 height 16
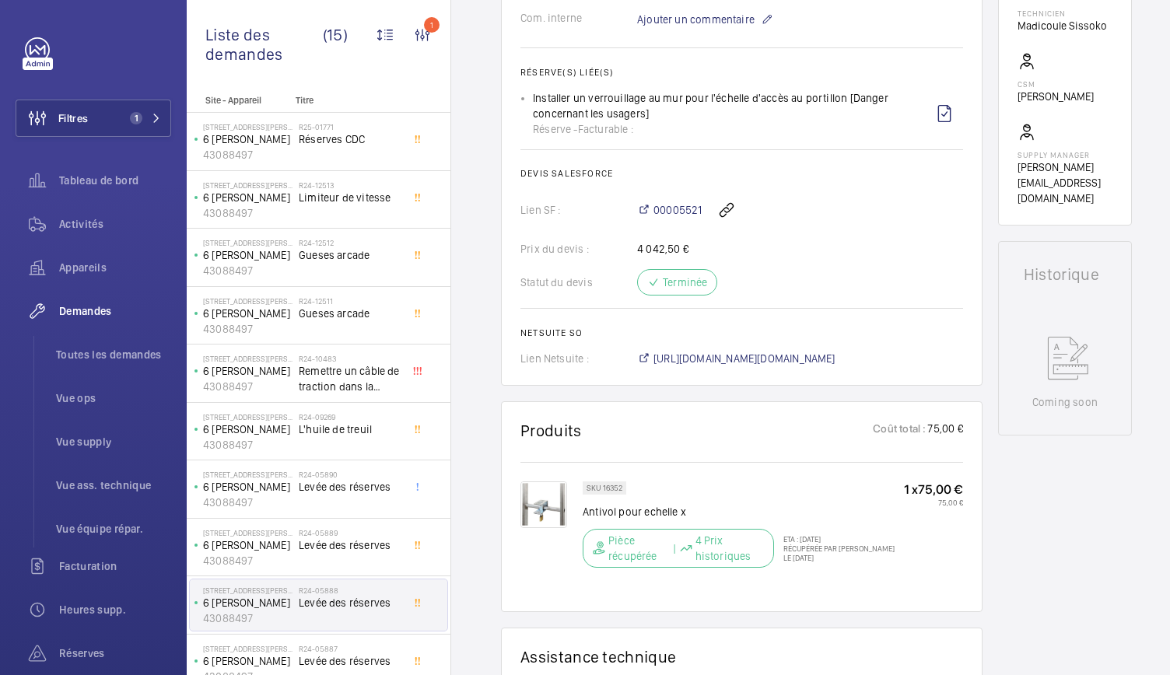
scroll to position [546, 0]
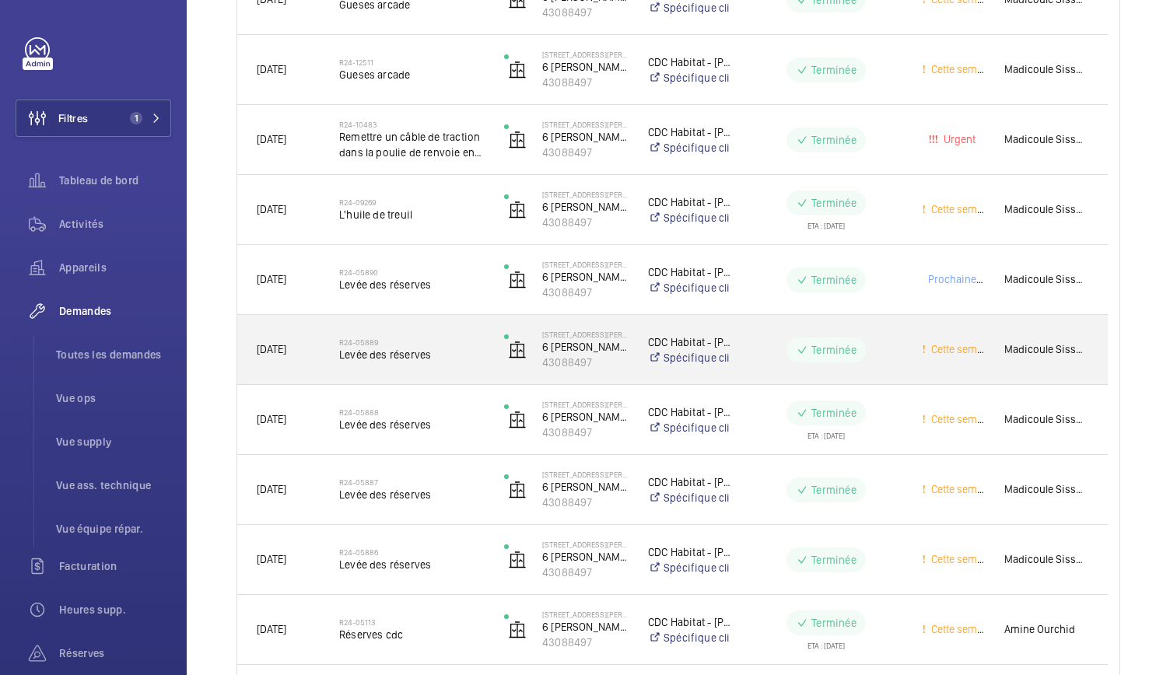
scroll to position [496, 0]
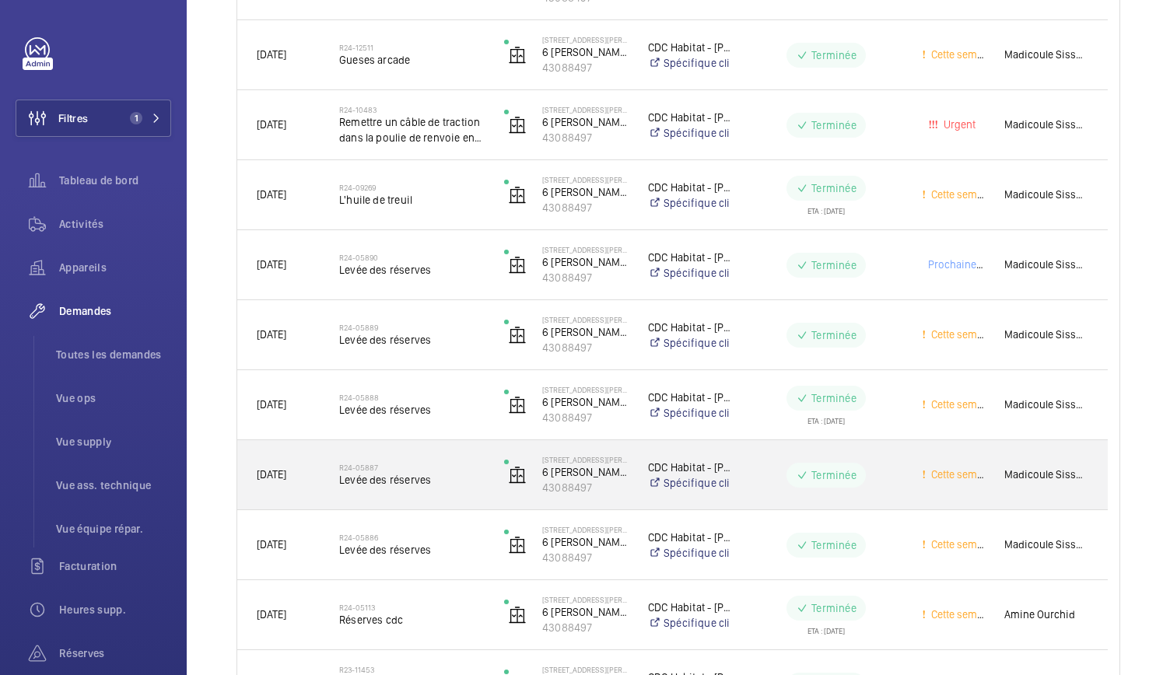
click at [384, 478] on span "Levée des réserves" at bounding box center [411, 480] width 145 height 16
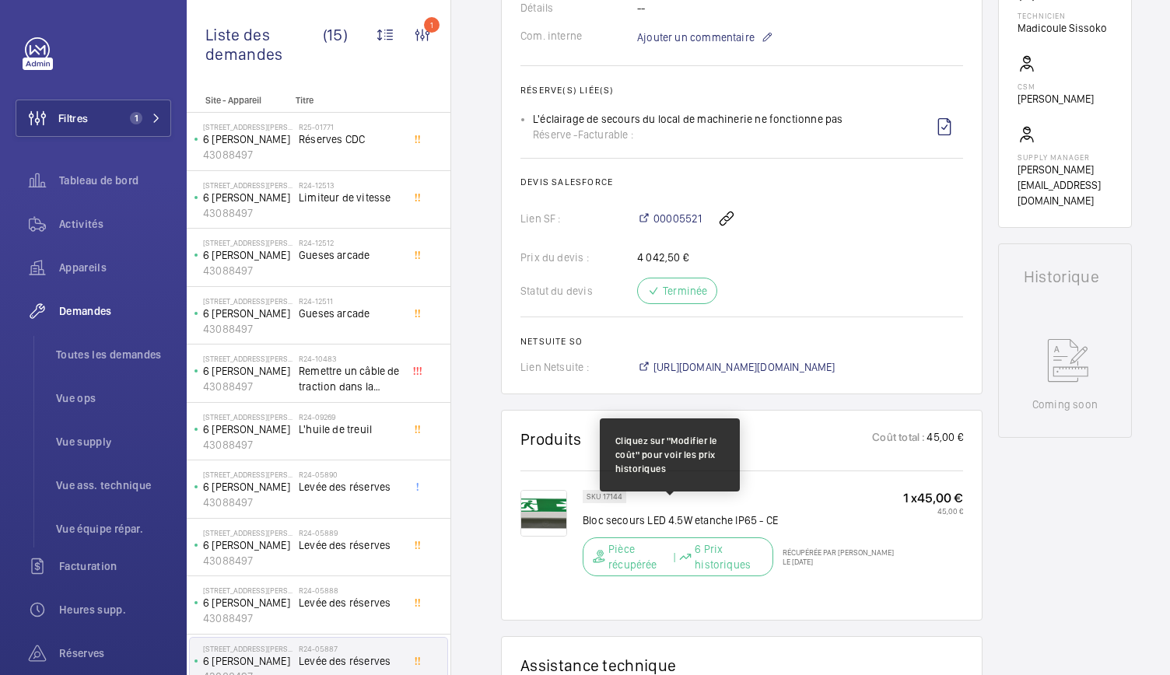
scroll to position [527, 0]
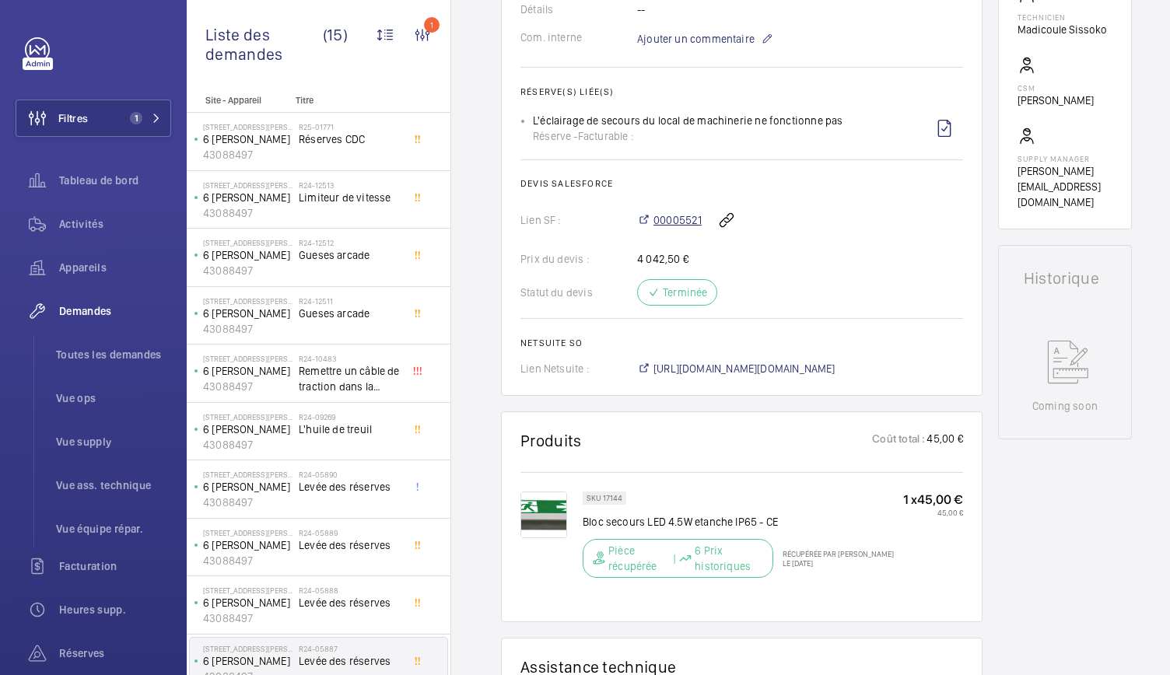
click at [676, 221] on span "00005521" at bounding box center [678, 220] width 48 height 16
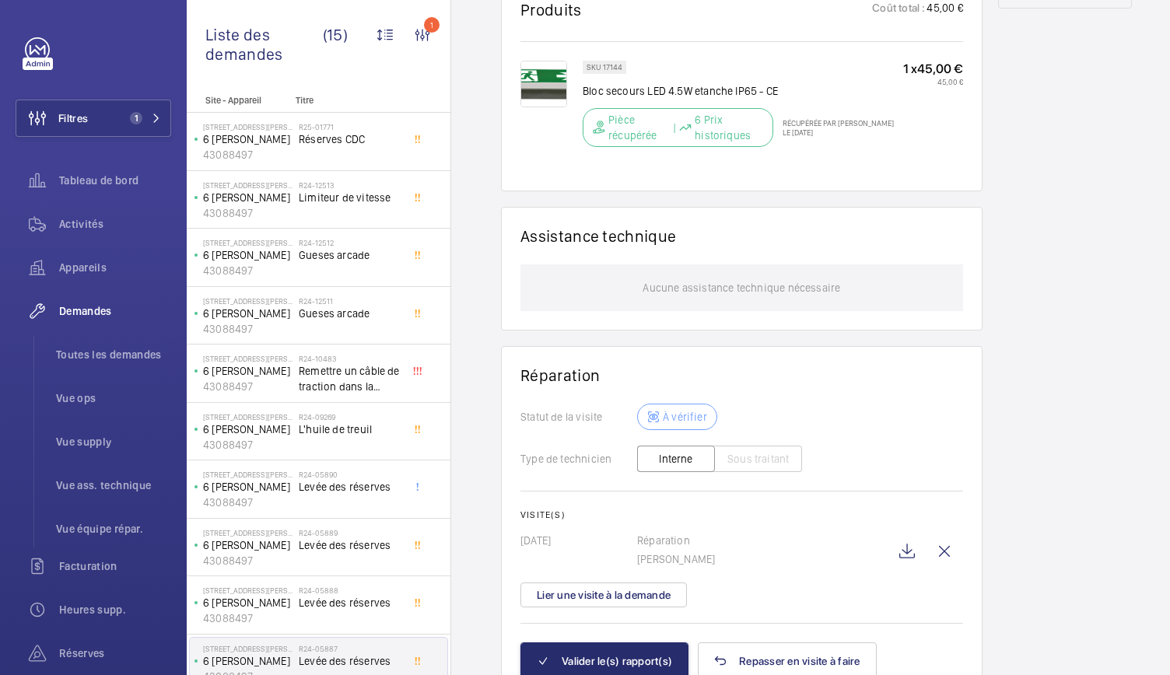
scroll to position [958, 0]
